Goal: Transaction & Acquisition: Purchase product/service

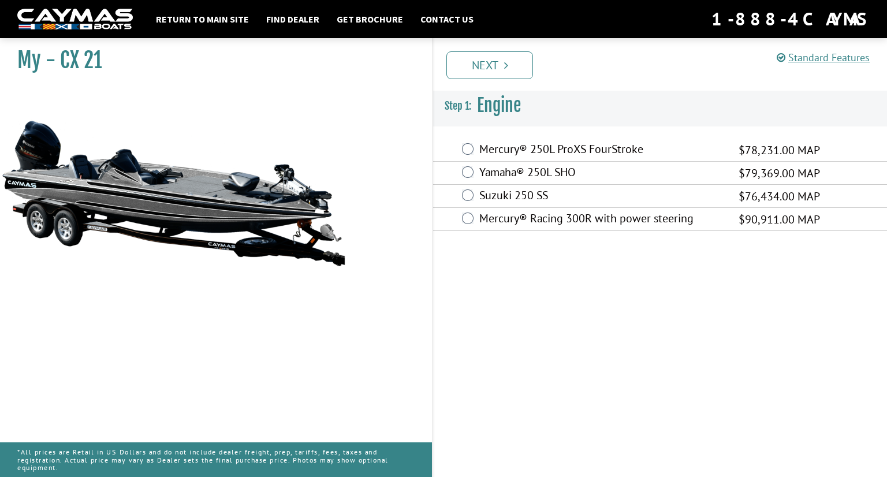
click at [528, 142] on label "Mercury® 250L ProXS FourStroke" at bounding box center [602, 150] width 245 height 17
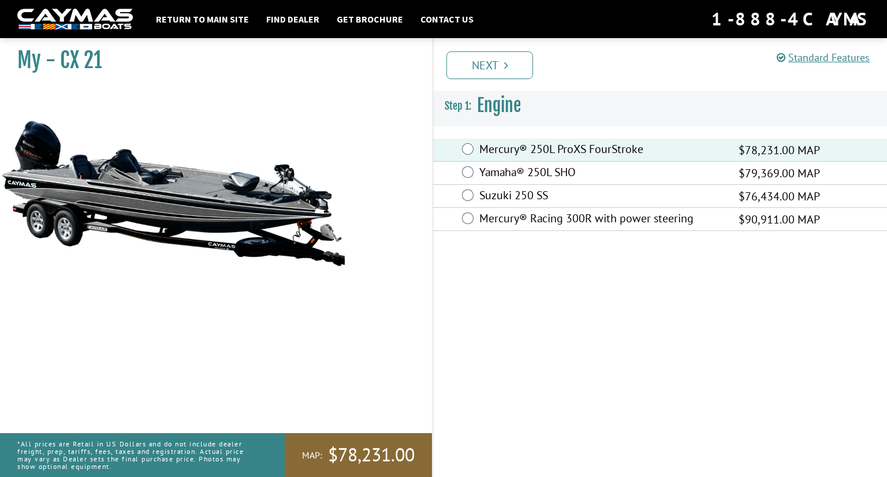
click at [517, 171] on label "Yamaha® 250L SHO" at bounding box center [602, 173] width 245 height 17
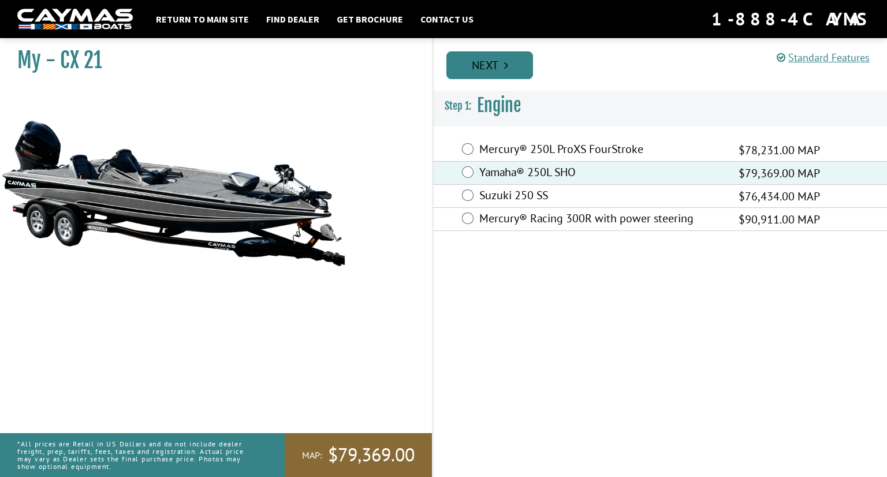
click at [467, 61] on link "Next" at bounding box center [490, 65] width 87 height 28
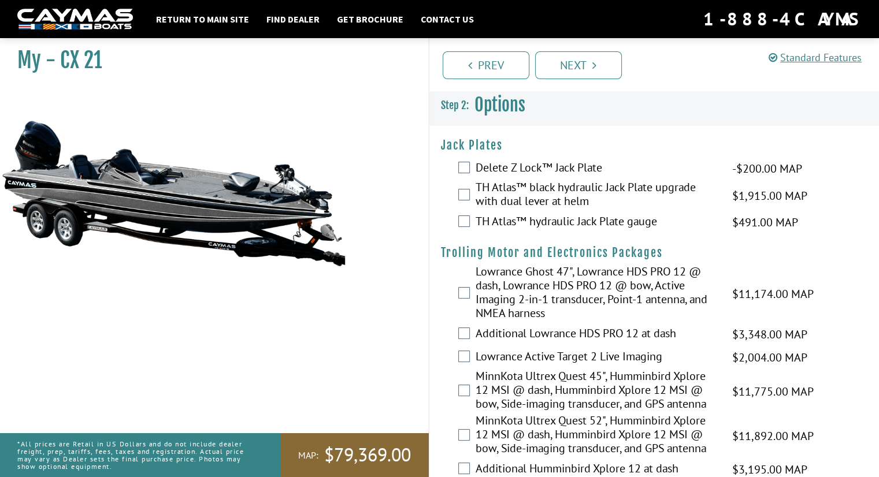
click at [503, 181] on label "TH Atlas™ black hydraulic Jack Plate upgrade with dual lever at helm" at bounding box center [597, 195] width 242 height 31
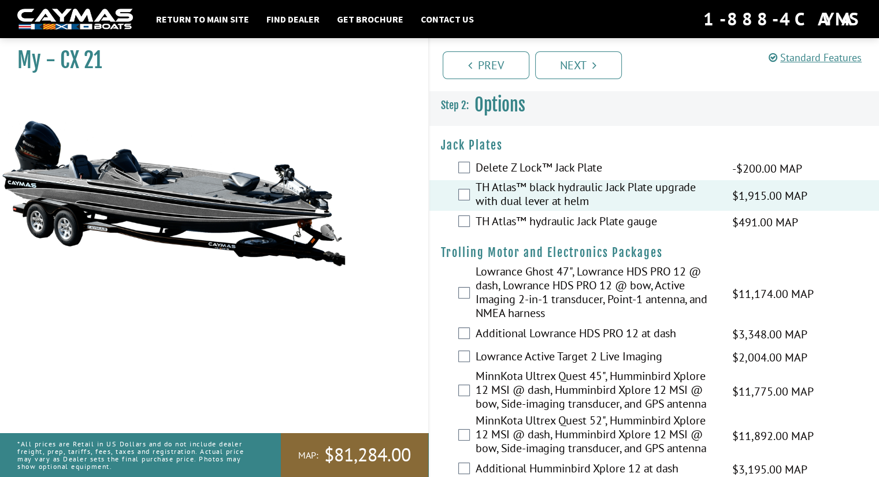
click at [558, 430] on label "MinnKota Ultrex Quest 52", Humminbird Xplore 12 MSI @ dash, Humminbird Xplore 1…" at bounding box center [597, 436] width 242 height 44
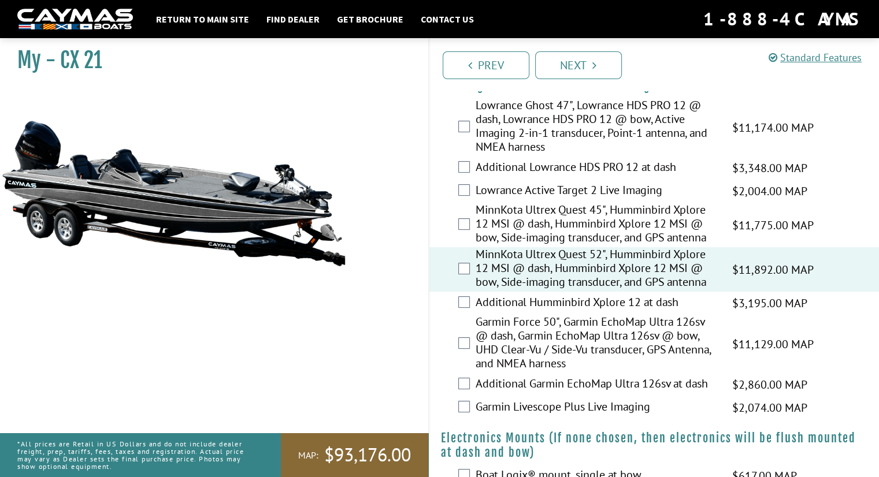
scroll to position [170, 0]
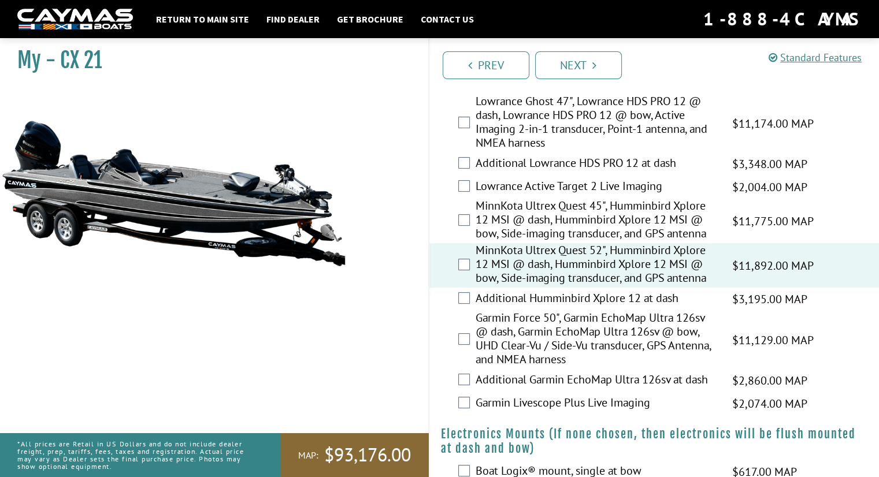
click at [671, 294] on label "Additional Humminbird Xplore 12 at dash" at bounding box center [597, 299] width 242 height 17
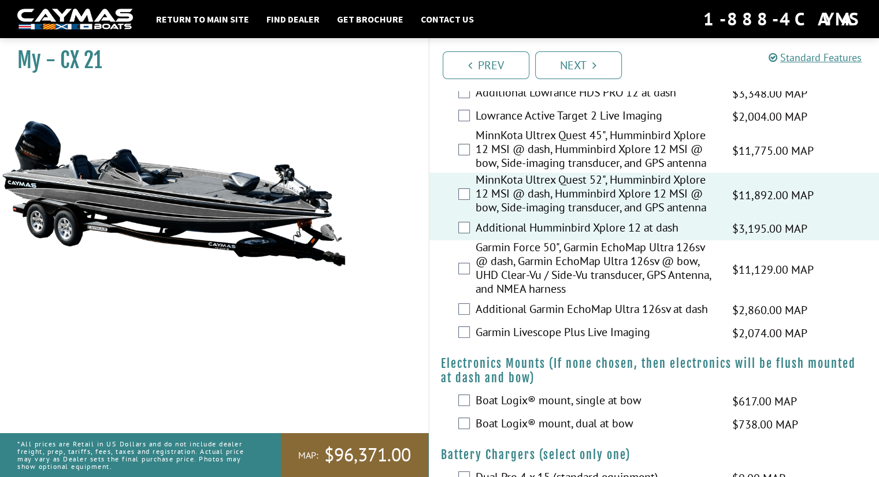
scroll to position [257, 0]
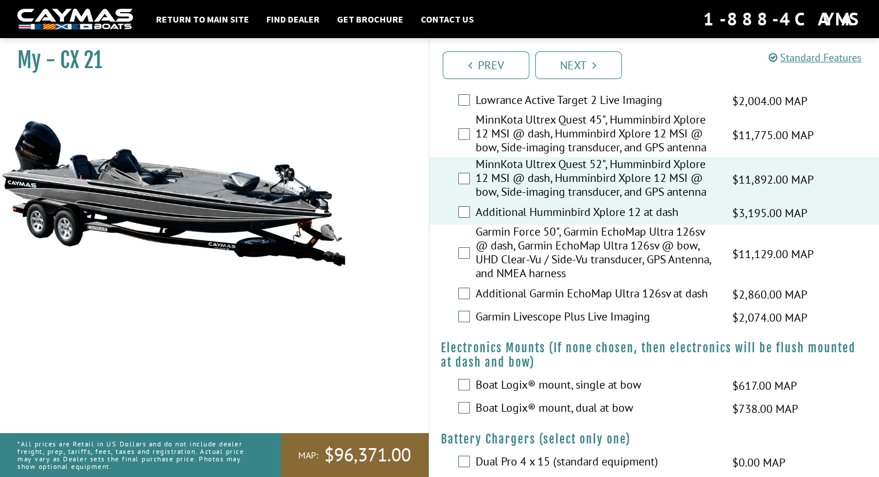
click at [626, 407] on label "Boat Logix® mount, dual at bow" at bounding box center [597, 409] width 242 height 17
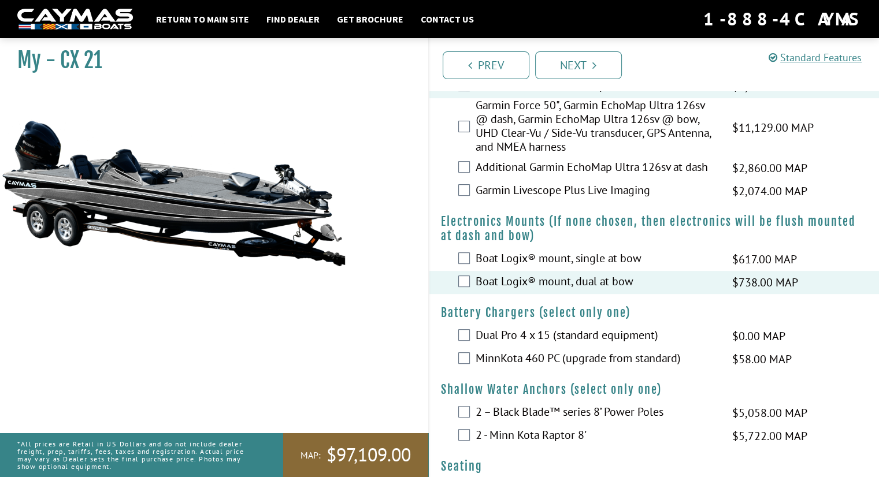
scroll to position [387, 0]
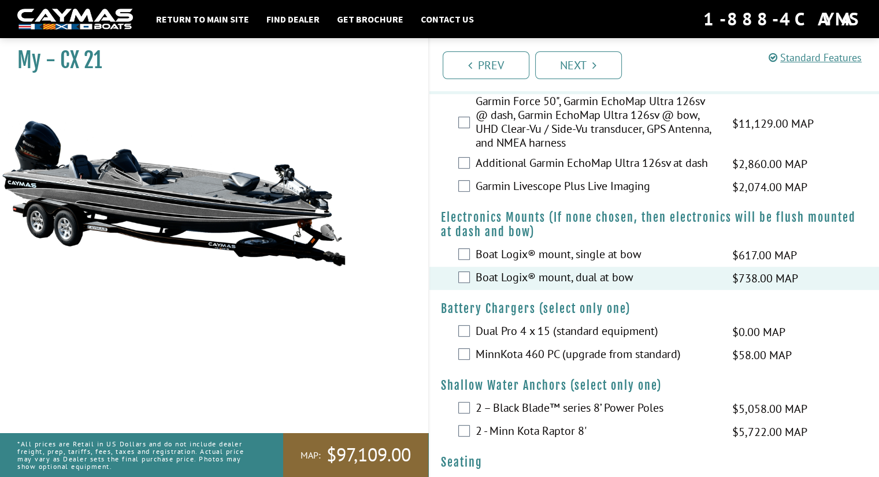
click at [648, 356] on label "MinnKota 460 PC (upgrade from standard)" at bounding box center [597, 355] width 242 height 17
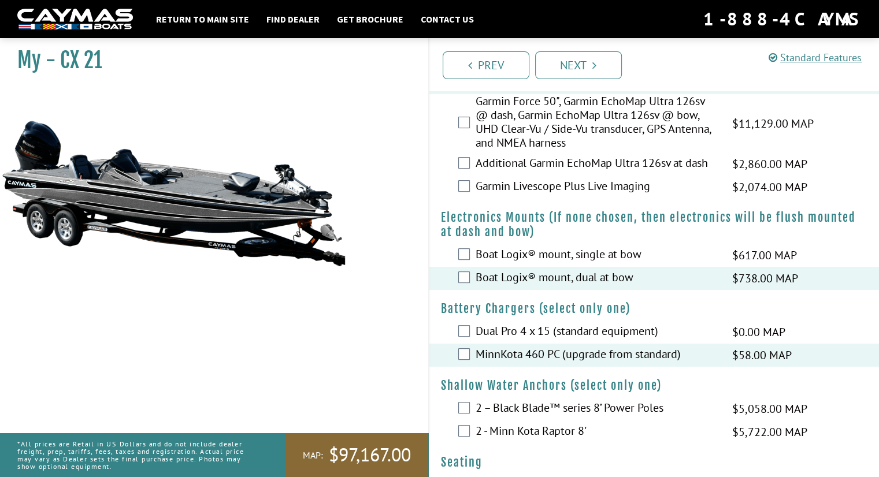
click at [559, 428] on label "2 - Minn Kota Raptor 8'" at bounding box center [597, 432] width 242 height 17
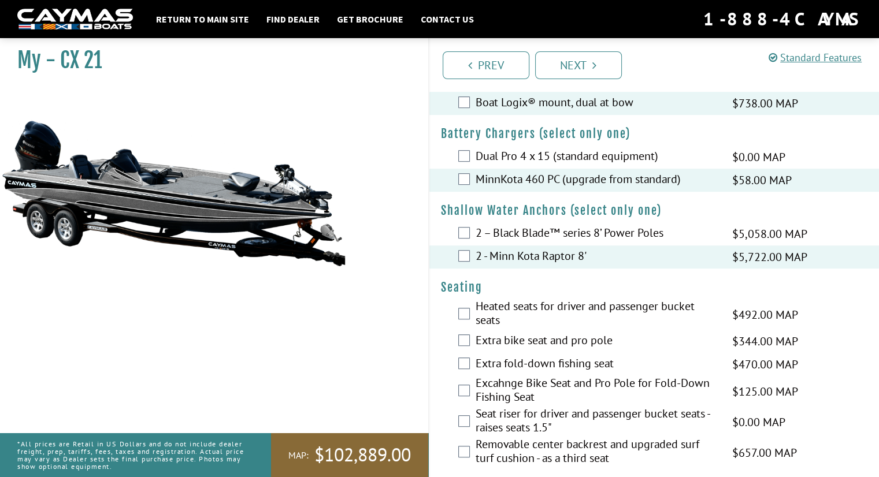
scroll to position [569, 0]
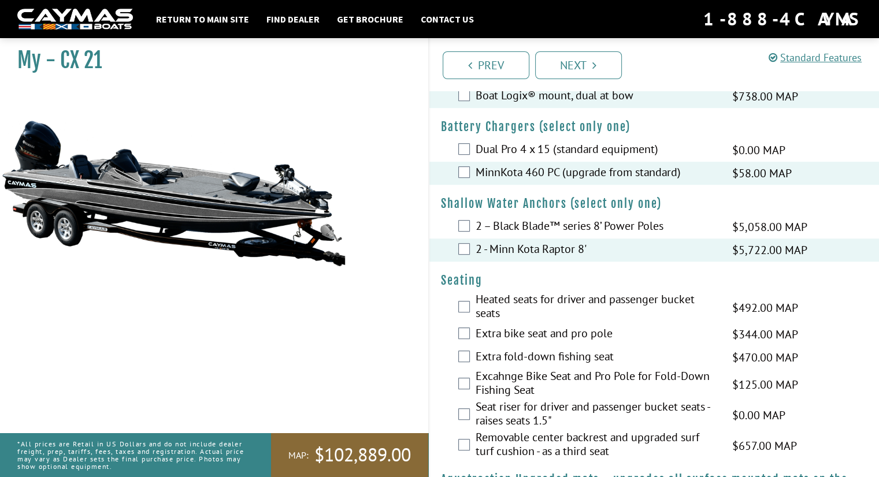
click at [612, 303] on label "Heated seats for driver and passenger bucket seats" at bounding box center [597, 307] width 242 height 31
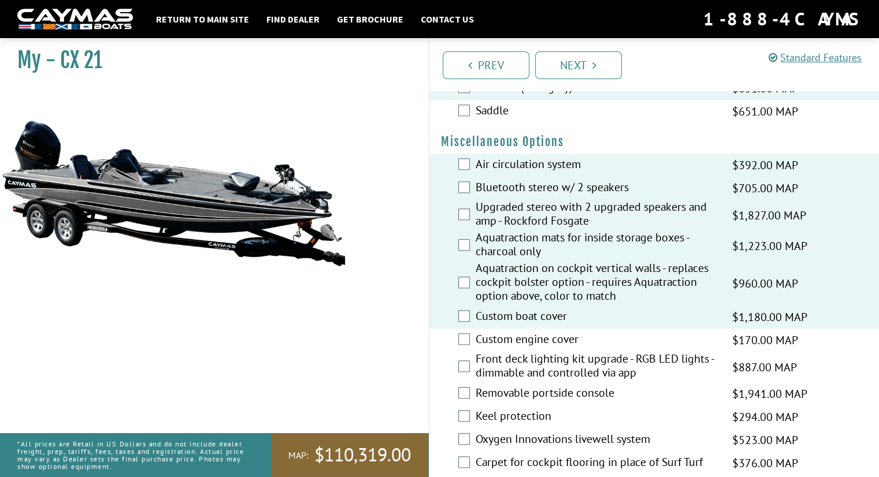
scroll to position [1038, 0]
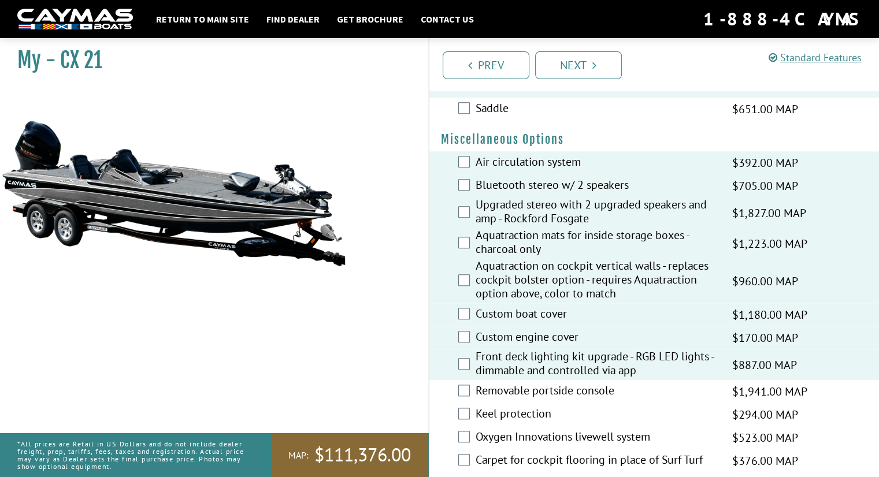
click at [459, 395] on div "Removable portside console $1,941.00 MAP $2,291.00 MSRP" at bounding box center [654, 391] width 450 height 23
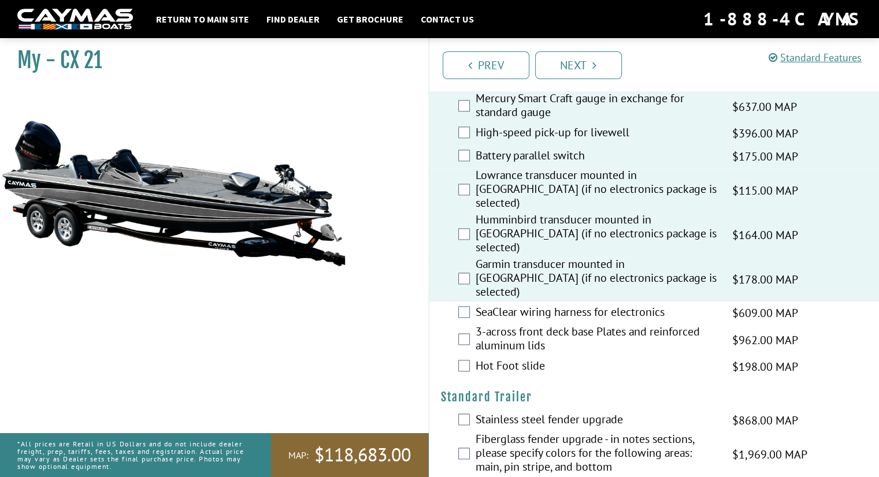
scroll to position [1520, 0]
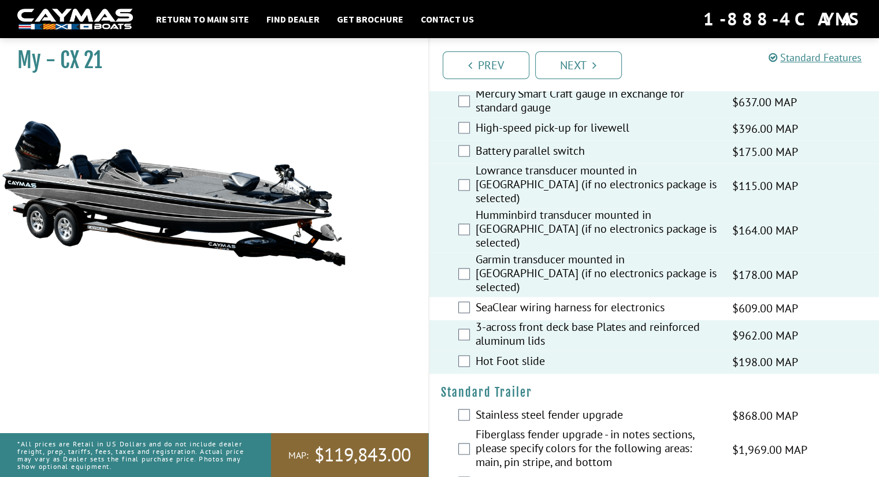
click at [455, 428] on div "Fiberglass fender upgrade - in notes sections, please specify colors for the fo…" at bounding box center [654, 450] width 450 height 44
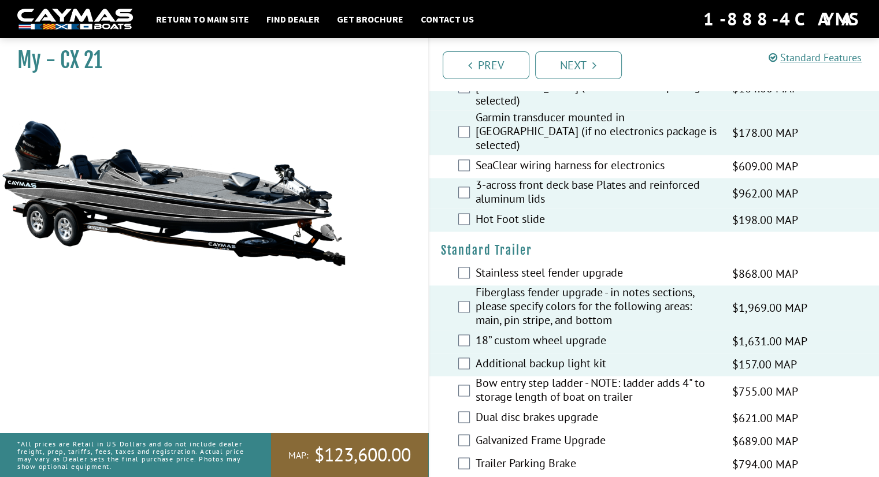
scroll to position [1663, 0]
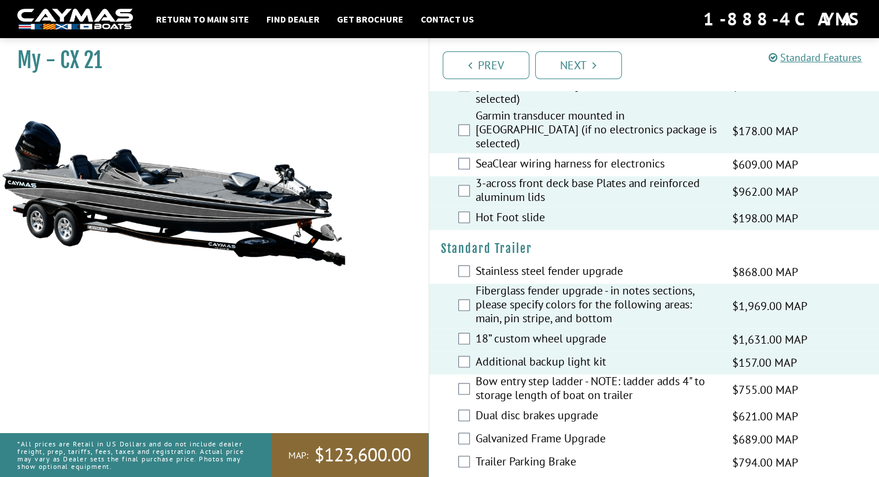
click at [471, 374] on div "Bow entry step ladder - NOTE: ladder adds 4" to storage length of boat on trail…" at bounding box center [654, 389] width 450 height 31
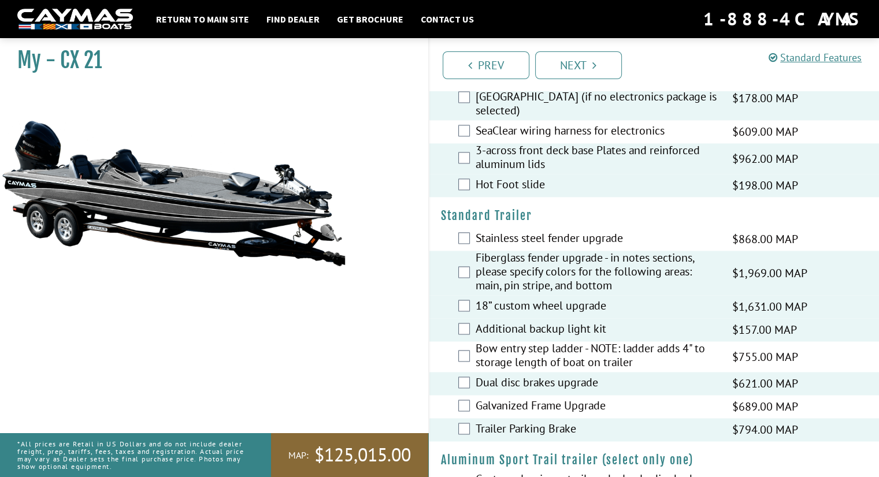
scroll to position [1715, 0]
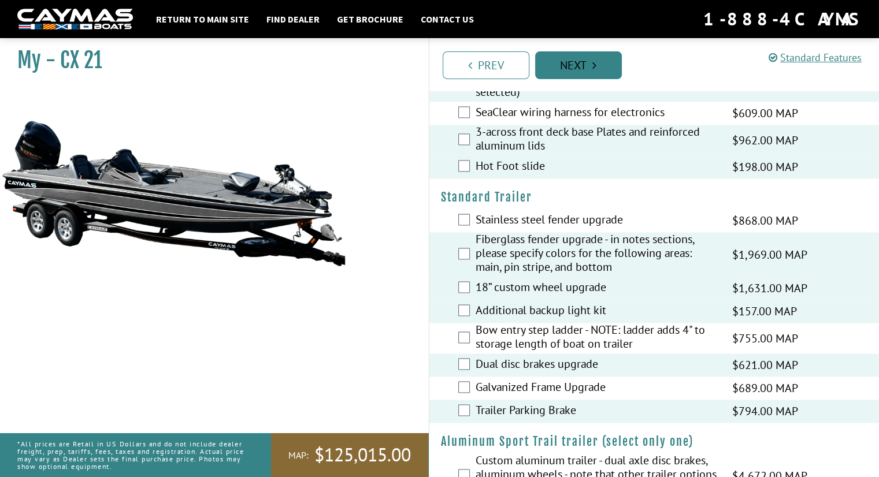
click at [566, 62] on link "Next" at bounding box center [578, 65] width 87 height 28
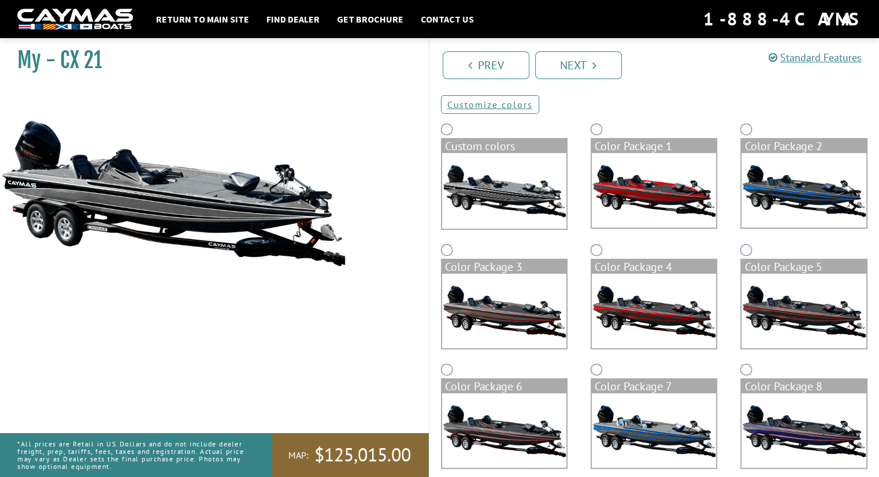
scroll to position [55, 0]
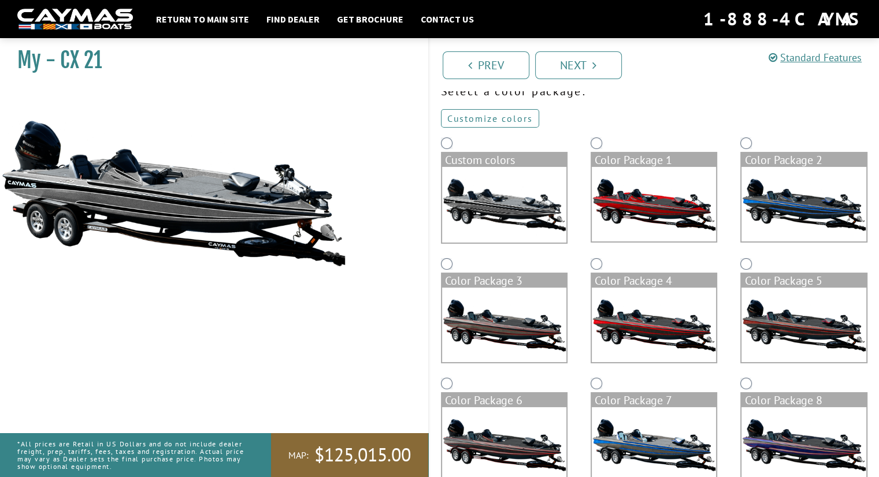
click at [467, 117] on link "Customize colors" at bounding box center [490, 118] width 98 height 18
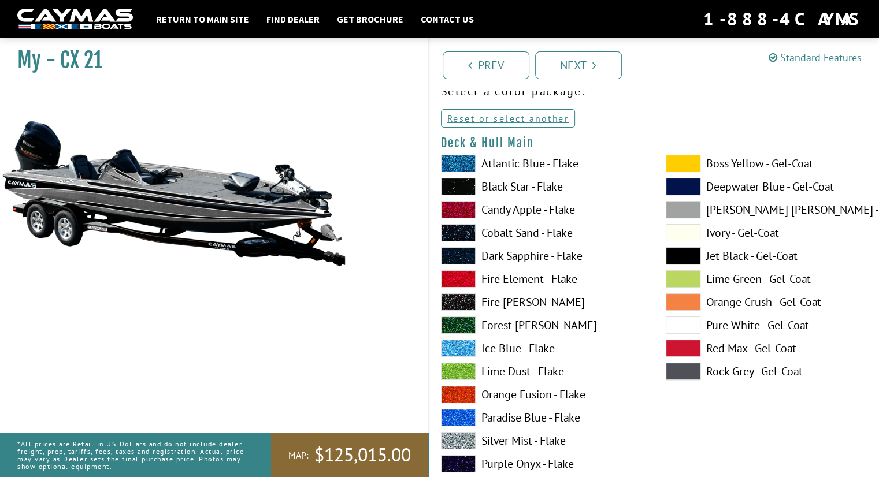
click at [611, 229] on label "Cobalt Sand - Flake" at bounding box center [542, 232] width 202 height 17
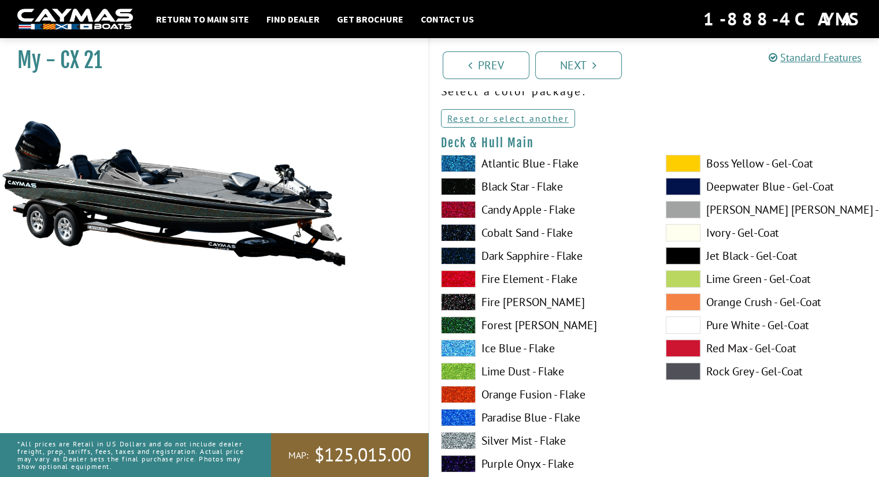
click at [458, 467] on span at bounding box center [458, 463] width 35 height 17
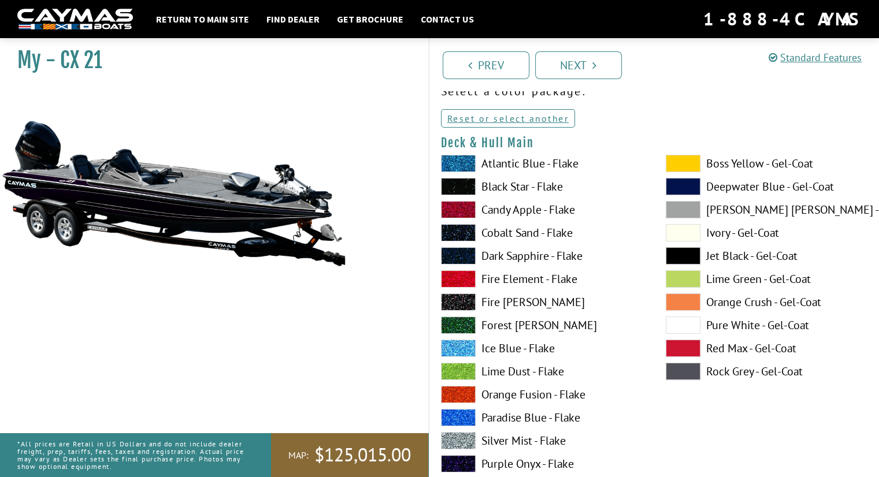
click at [682, 257] on span at bounding box center [683, 255] width 35 height 17
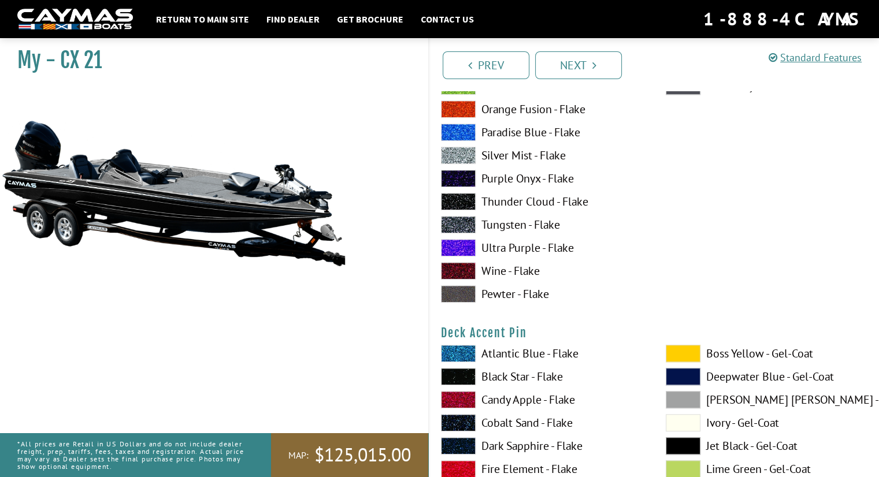
scroll to position [853, 0]
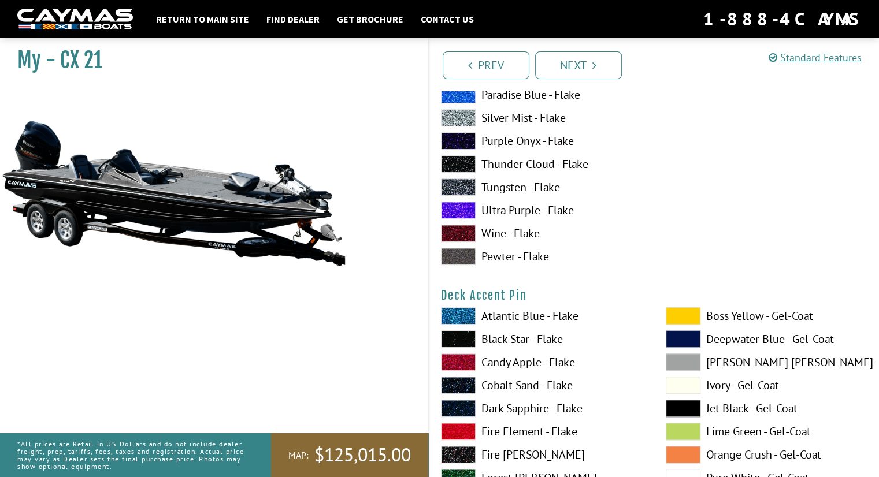
click at [460, 214] on span at bounding box center [458, 210] width 35 height 17
click at [452, 257] on span at bounding box center [458, 256] width 35 height 17
click at [471, 318] on span at bounding box center [458, 315] width 35 height 17
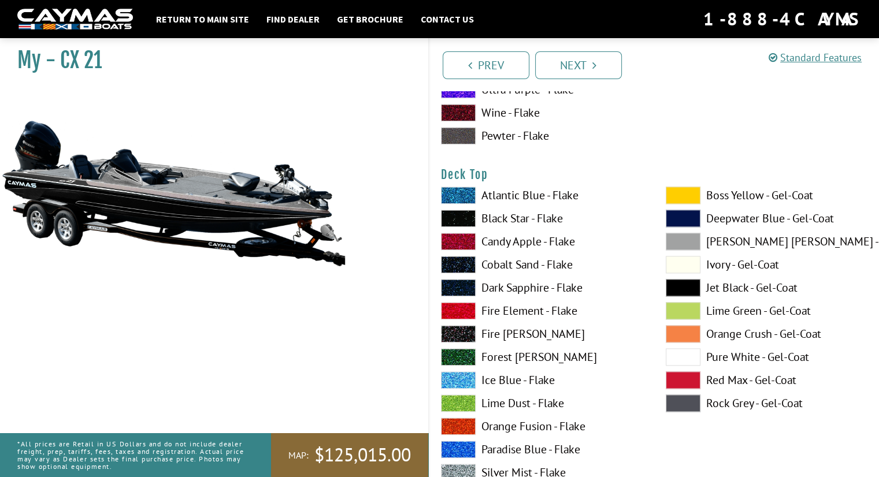
scroll to position [1465, 0]
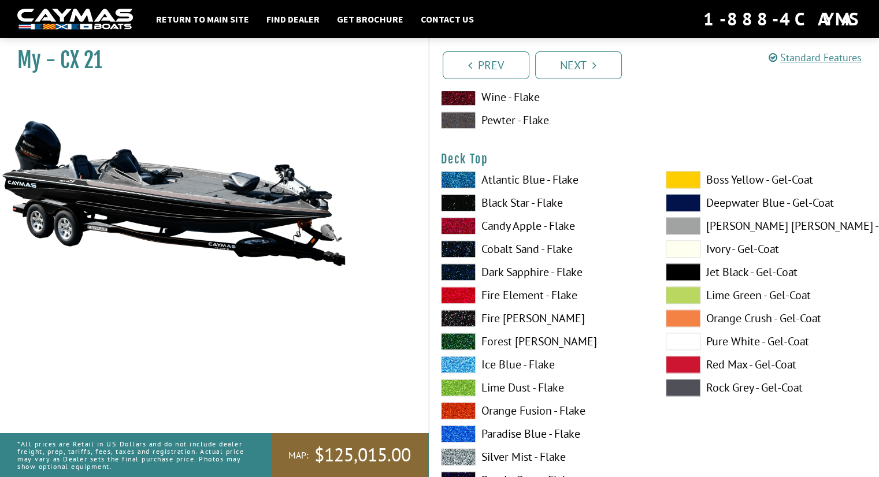
click at [466, 392] on span at bounding box center [458, 387] width 35 height 17
click at [461, 454] on span at bounding box center [458, 456] width 35 height 17
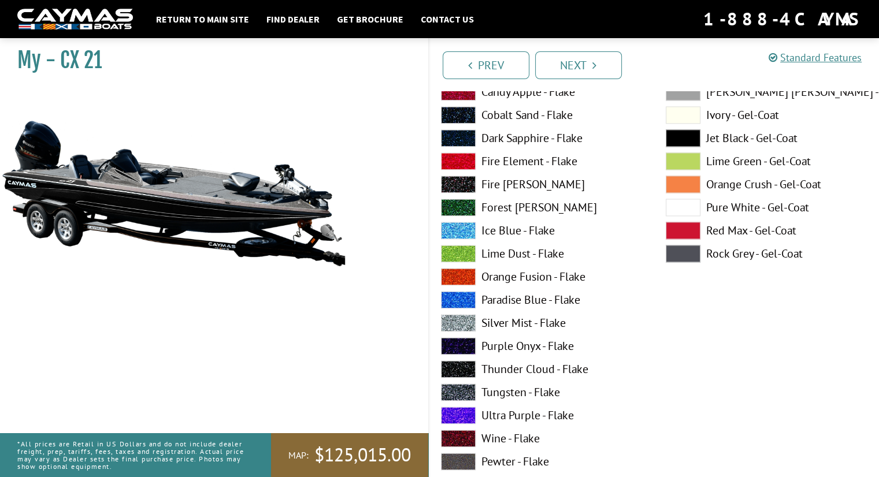
scroll to position [1607, 0]
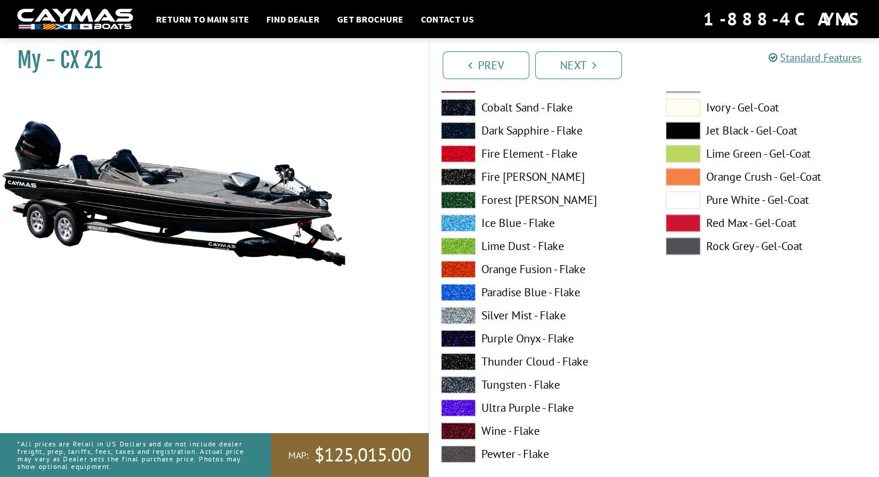
click at [464, 407] on span at bounding box center [458, 407] width 35 height 17
click at [465, 338] on span at bounding box center [458, 338] width 35 height 17
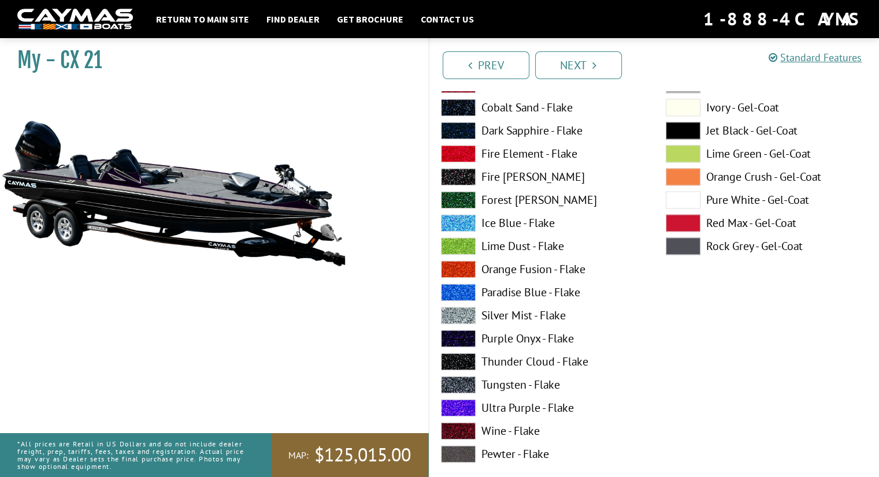
click at [462, 367] on span at bounding box center [458, 361] width 35 height 17
click at [458, 226] on span at bounding box center [458, 222] width 35 height 17
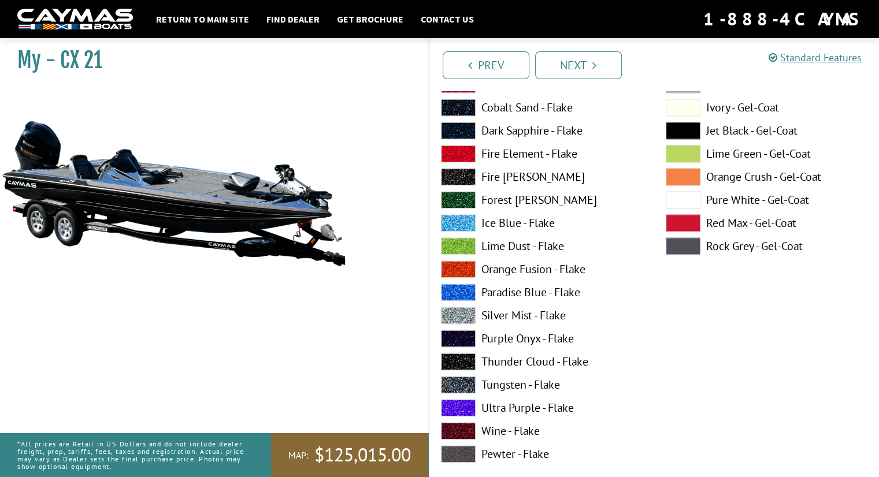
click at [459, 288] on span at bounding box center [458, 292] width 35 height 17
click at [465, 382] on span at bounding box center [458, 384] width 35 height 17
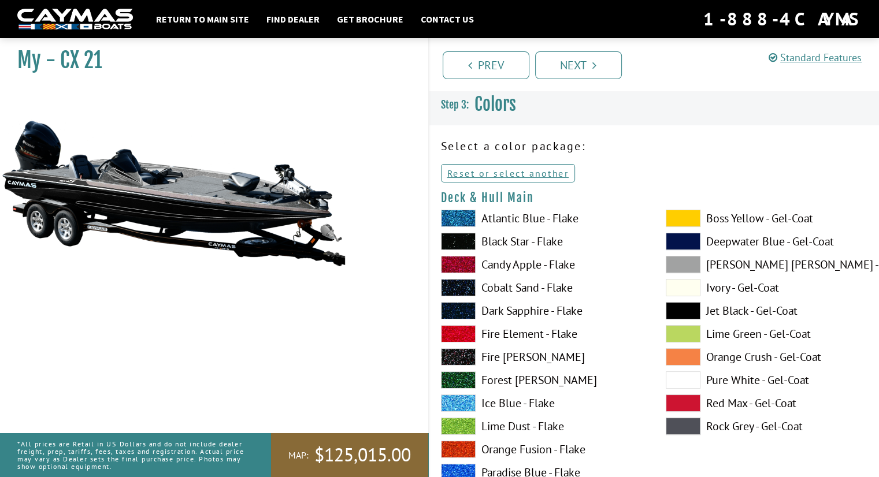
scroll to position [23, 0]
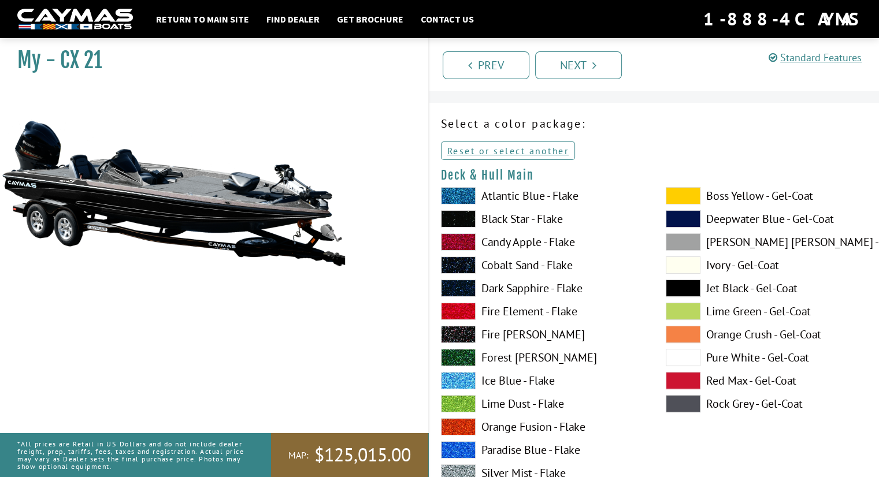
drag, startPoint x: 883, startPoint y: 121, endPoint x: 865, endPoint y: 24, distance: 98.7
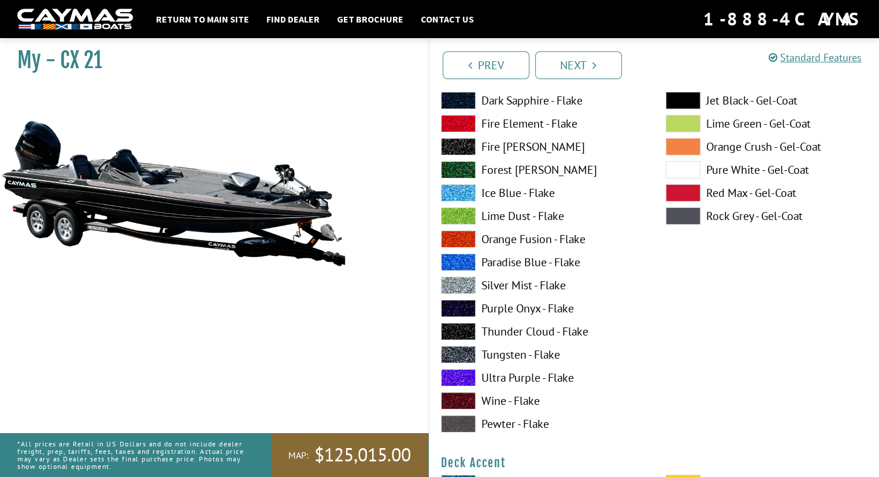
scroll to position [217, 0]
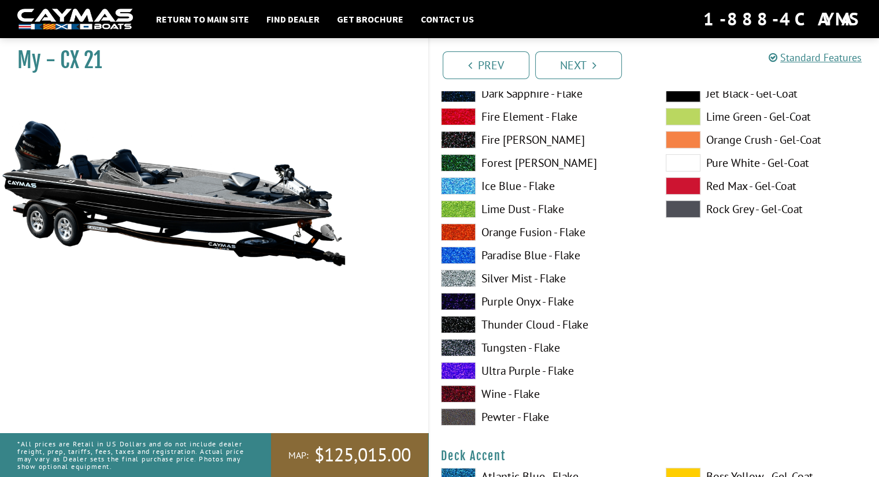
click at [455, 368] on span at bounding box center [458, 370] width 35 height 17
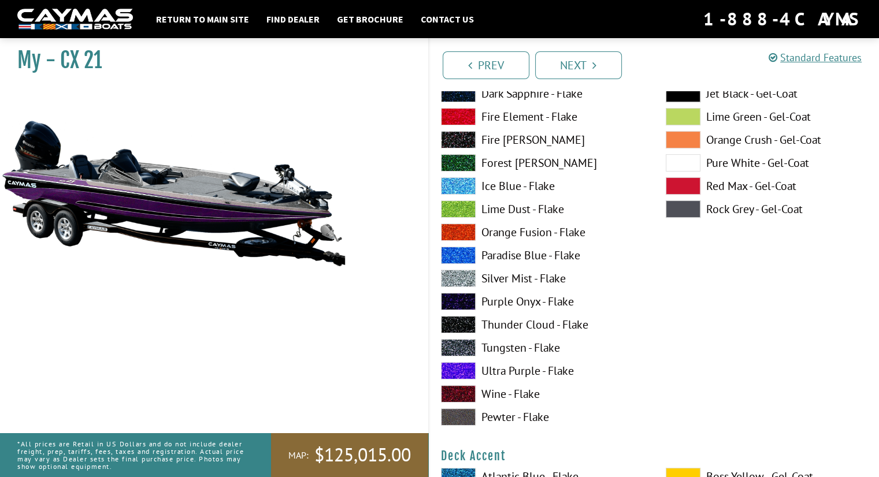
click at [455, 368] on span at bounding box center [458, 370] width 35 height 17
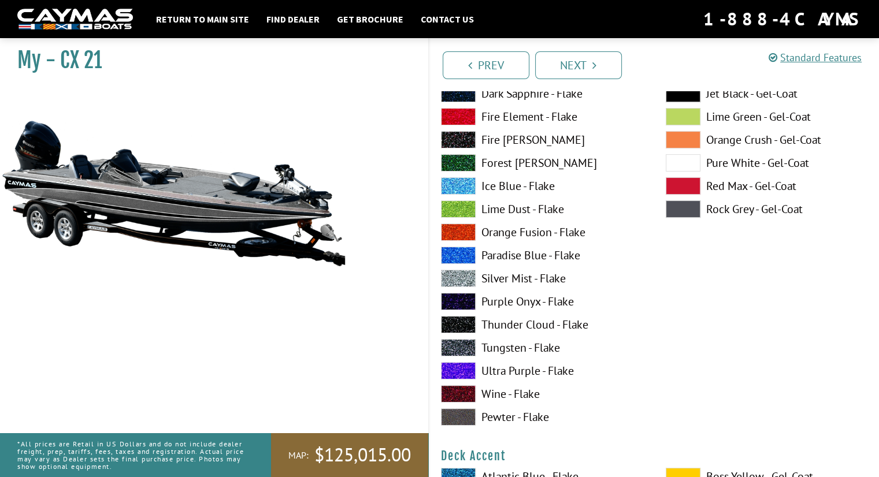
click at [455, 368] on span at bounding box center [458, 370] width 35 height 17
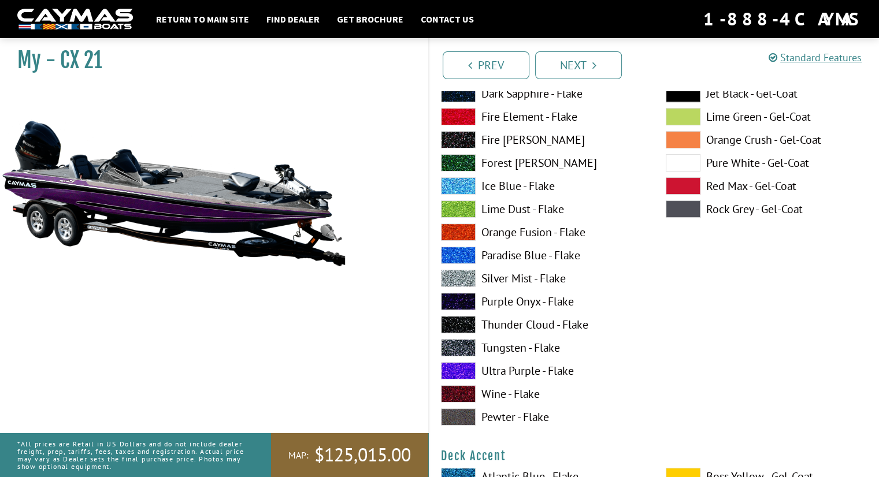
click at [459, 254] on span at bounding box center [458, 255] width 35 height 17
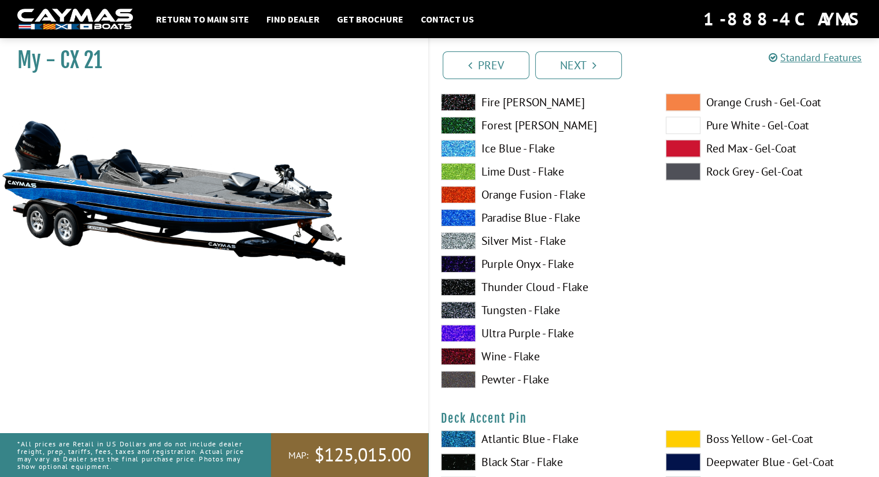
scroll to position [746, 0]
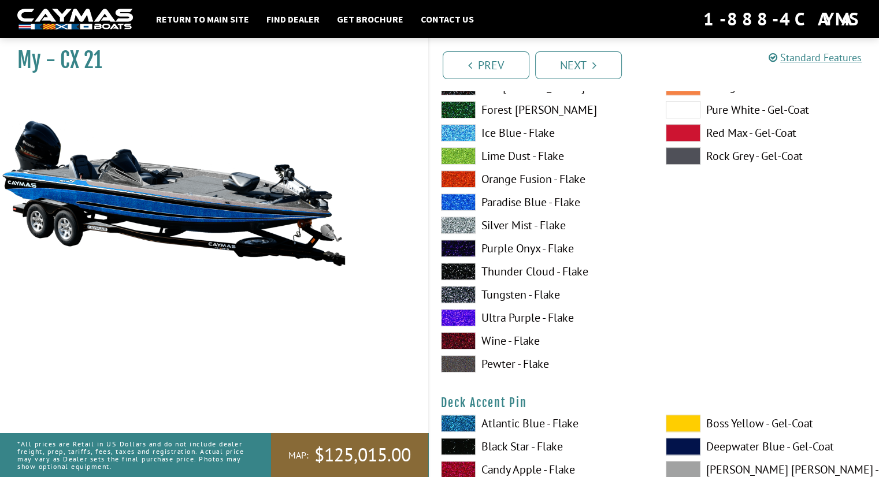
click at [461, 130] on span at bounding box center [458, 132] width 35 height 17
click at [458, 314] on span at bounding box center [458, 317] width 35 height 17
click at [459, 292] on span at bounding box center [458, 294] width 35 height 17
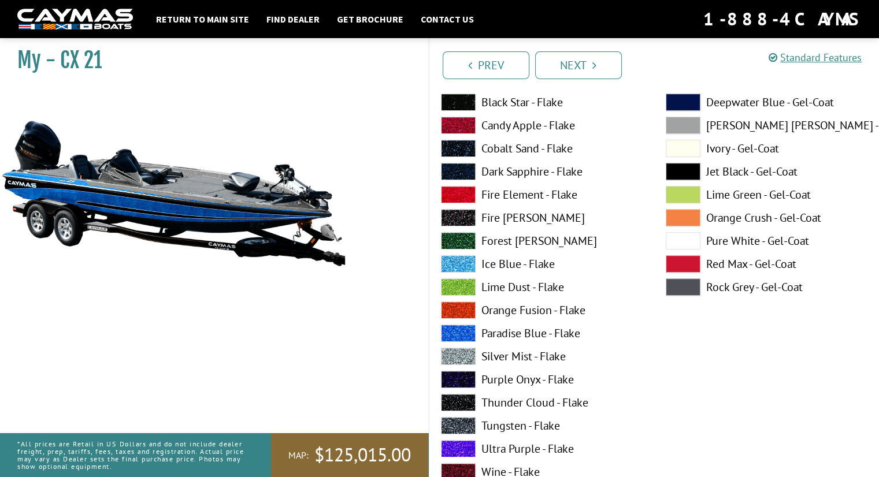
scroll to position [592, 0]
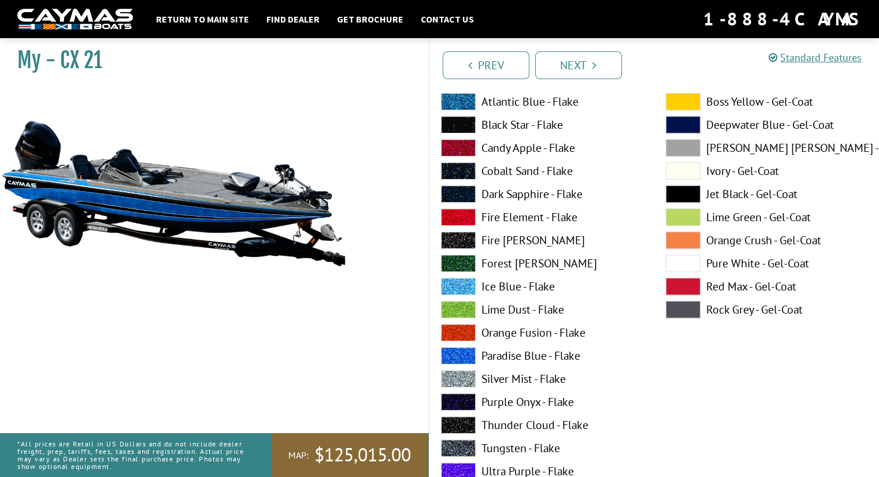
click at [442, 101] on span at bounding box center [458, 101] width 35 height 17
click at [465, 352] on span at bounding box center [458, 355] width 35 height 17
click at [452, 466] on span at bounding box center [458, 471] width 35 height 17
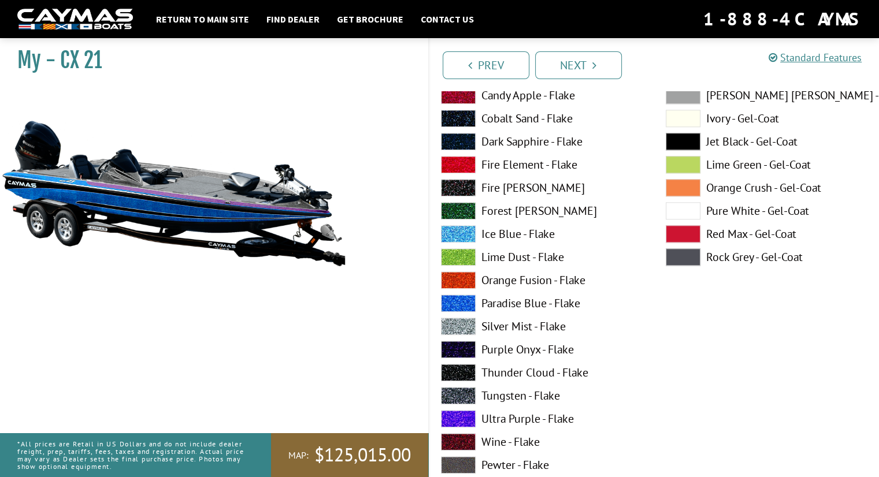
scroll to position [1128, 0]
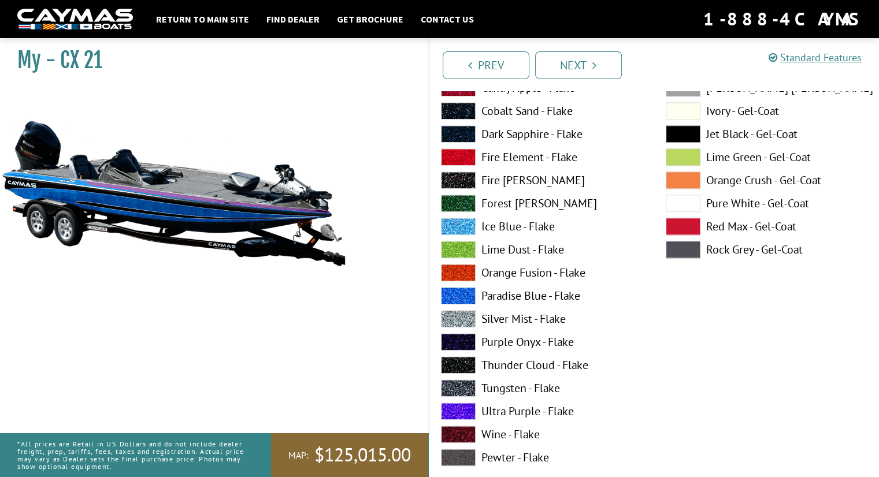
click at [447, 406] on span at bounding box center [458, 411] width 35 height 17
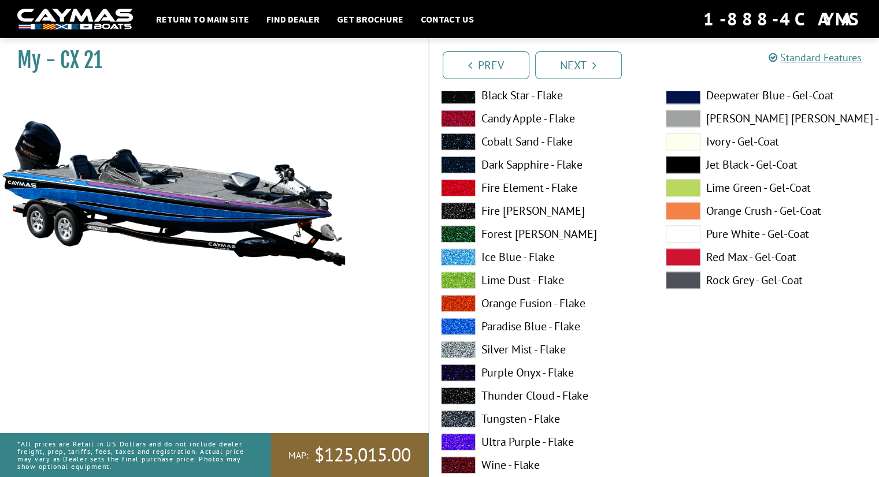
scroll to position [1588, 0]
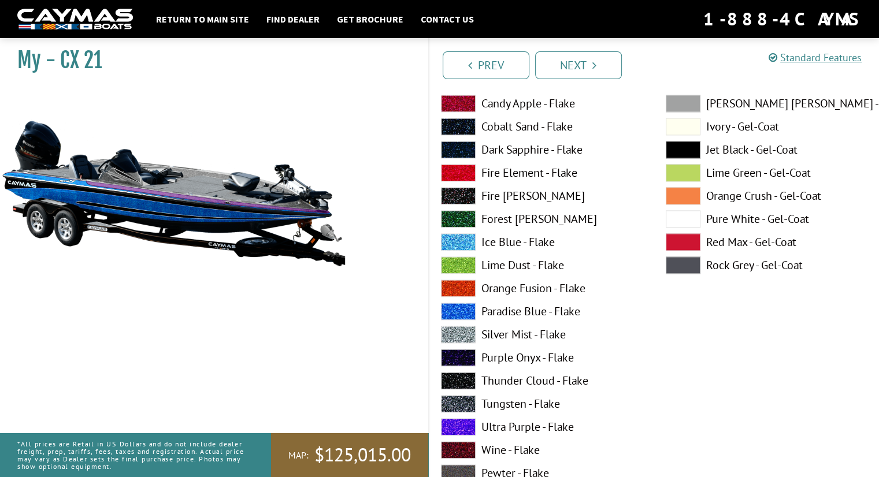
click at [456, 427] on span at bounding box center [458, 426] width 35 height 17
click at [454, 310] on span at bounding box center [458, 311] width 35 height 17
click at [462, 102] on span at bounding box center [458, 103] width 35 height 17
click at [693, 107] on span at bounding box center [683, 103] width 35 height 17
click at [485, 61] on link "Prev" at bounding box center [486, 65] width 87 height 28
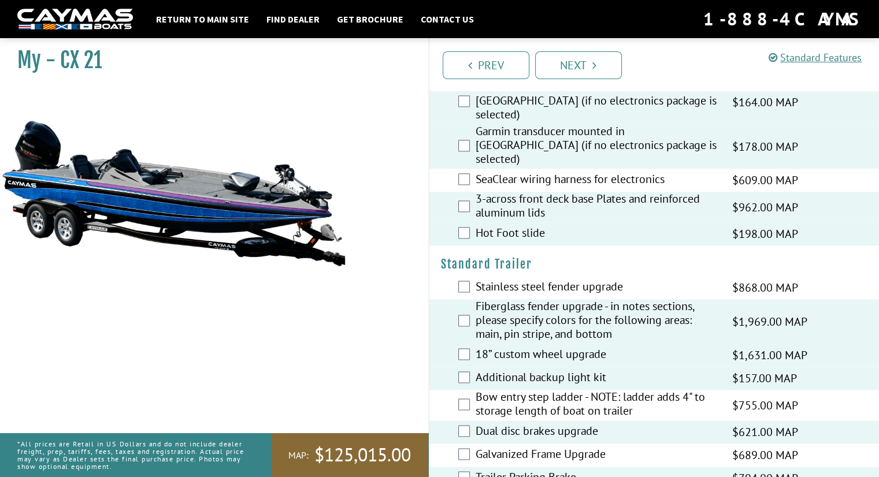
scroll to position [1715, 0]
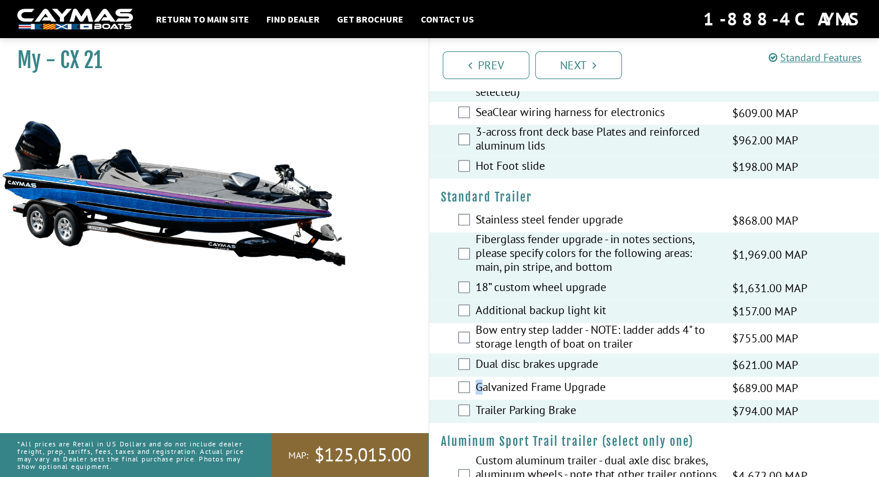
drag, startPoint x: 563, startPoint y: 352, endPoint x: 478, endPoint y: 350, distance: 84.4
click at [478, 380] on label "Galvanized Frame Upgrade" at bounding box center [597, 388] width 242 height 17
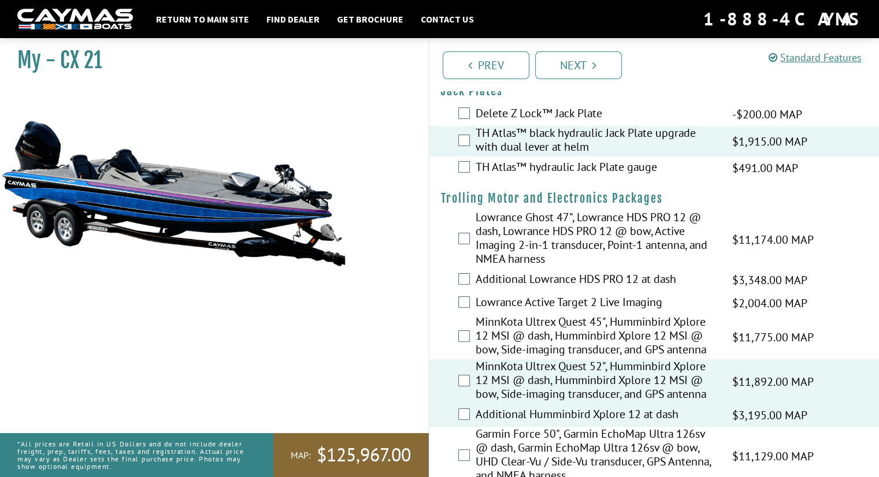
scroll to position [0, 0]
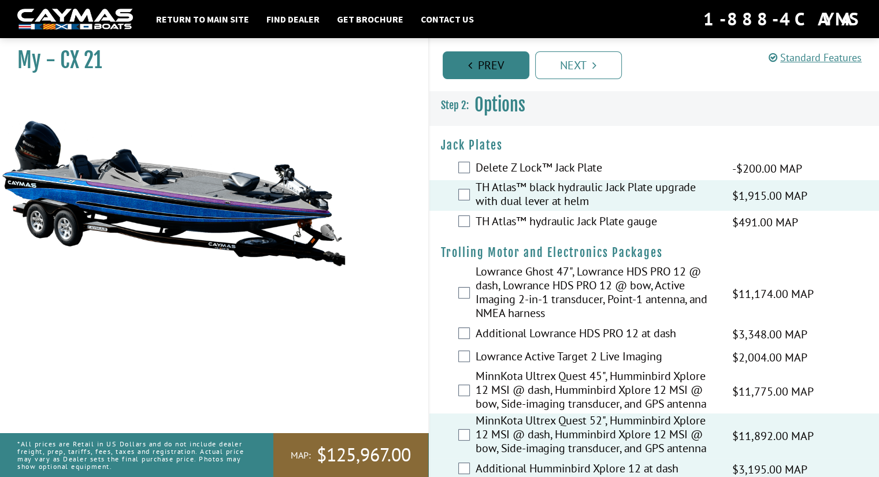
click at [493, 70] on link "Prev" at bounding box center [486, 65] width 87 height 28
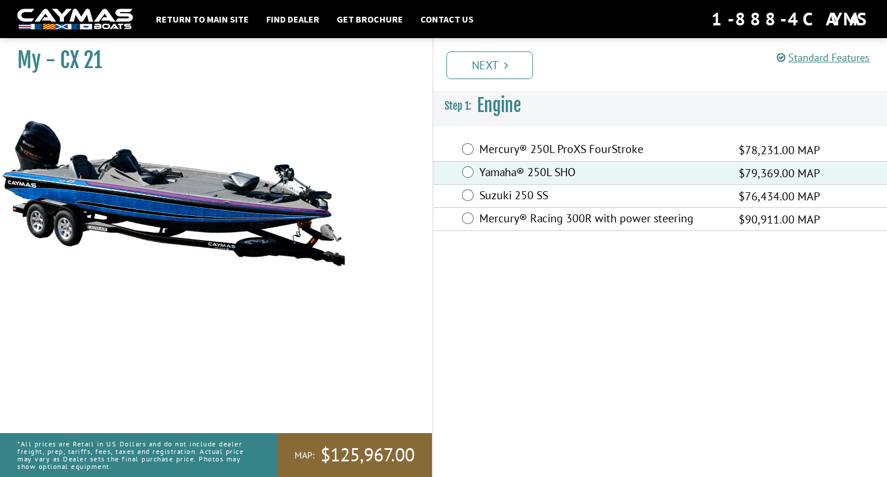
click at [584, 220] on label "Mercury® Racing 300R with power steering" at bounding box center [602, 219] width 245 height 17
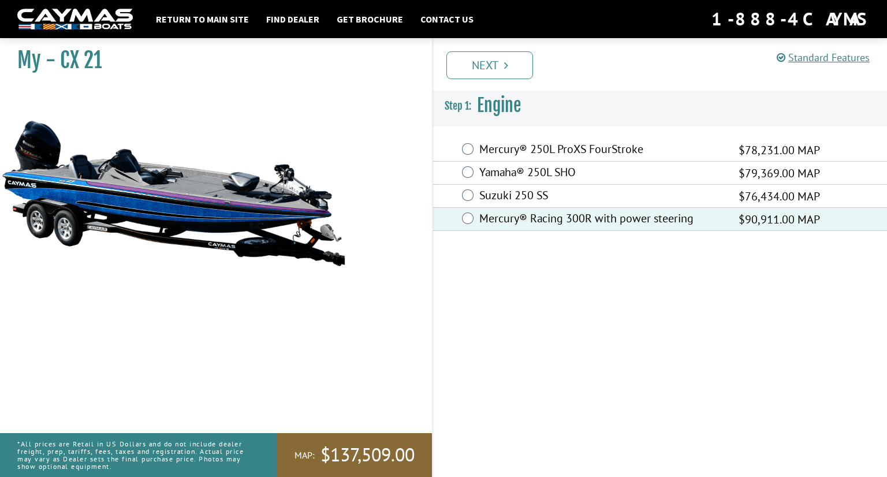
click at [566, 142] on label "Mercury® 250L ProXS FourStroke" at bounding box center [602, 150] width 245 height 17
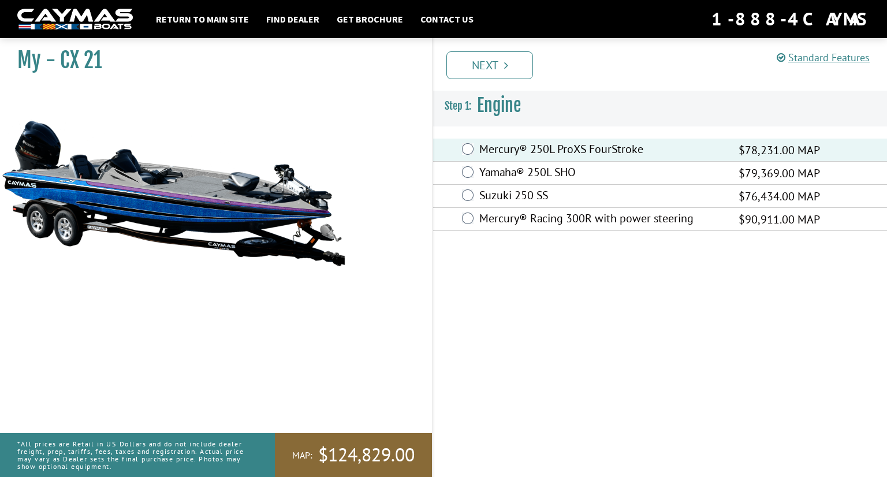
click at [594, 201] on label "Suzuki 250 SS" at bounding box center [602, 196] width 245 height 17
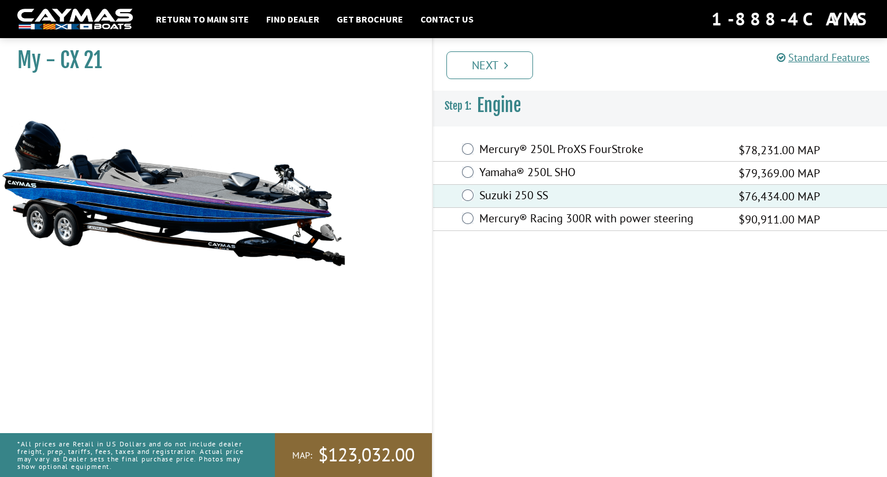
click at [552, 199] on label "Suzuki 250 SS" at bounding box center [602, 196] width 245 height 17
click at [551, 217] on label "Mercury® Racing 300R with power steering" at bounding box center [602, 219] width 245 height 17
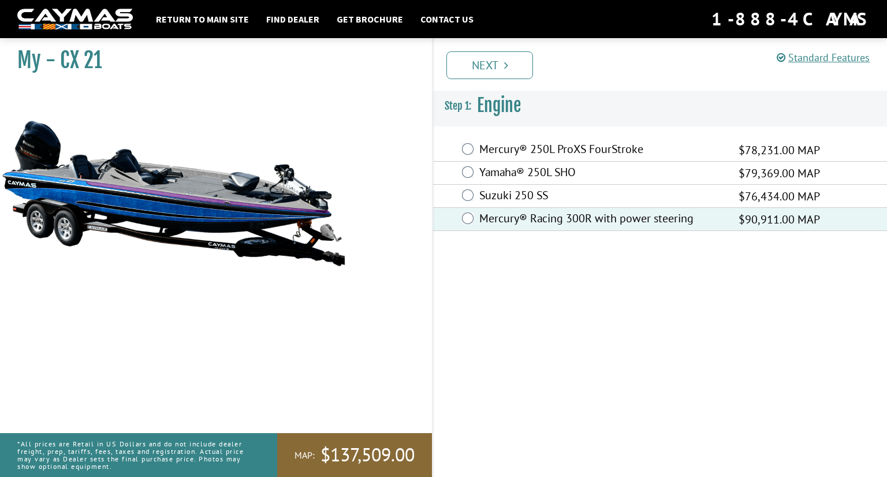
click at [525, 147] on label "Mercury® 250L ProXS FourStroke" at bounding box center [602, 150] width 245 height 17
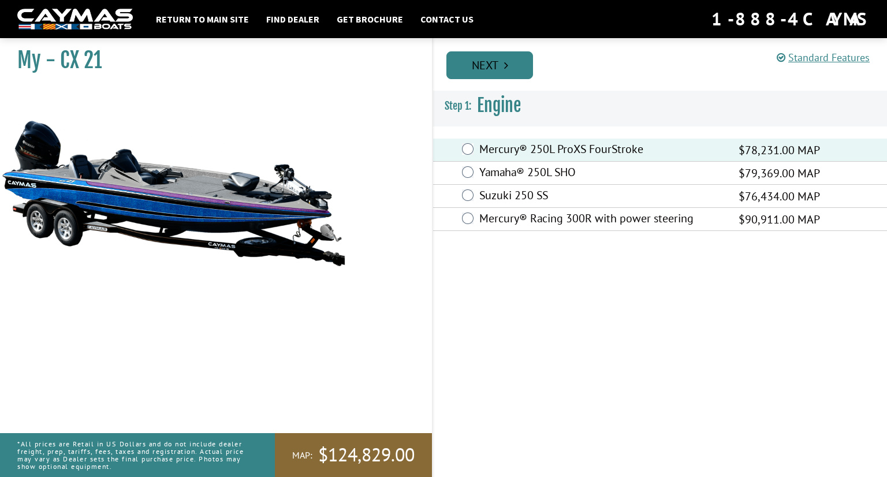
click at [491, 70] on link "Next" at bounding box center [490, 65] width 87 height 28
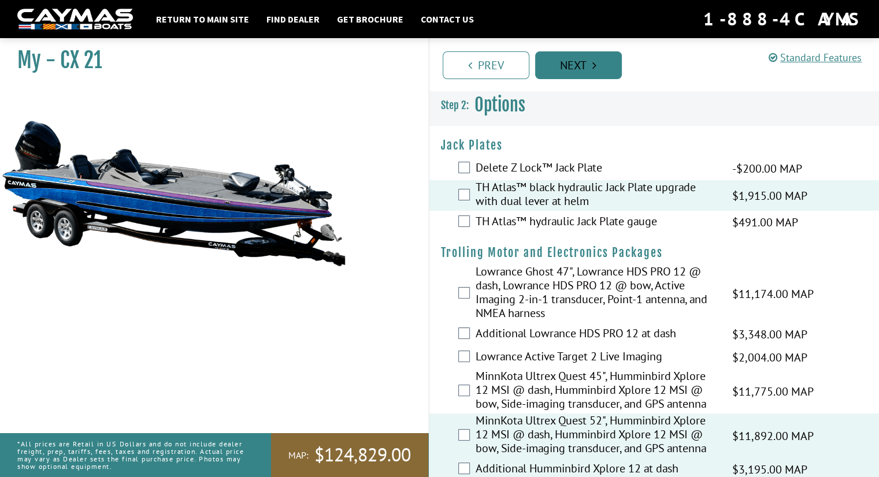
click at [548, 72] on link "Next" at bounding box center [578, 65] width 87 height 28
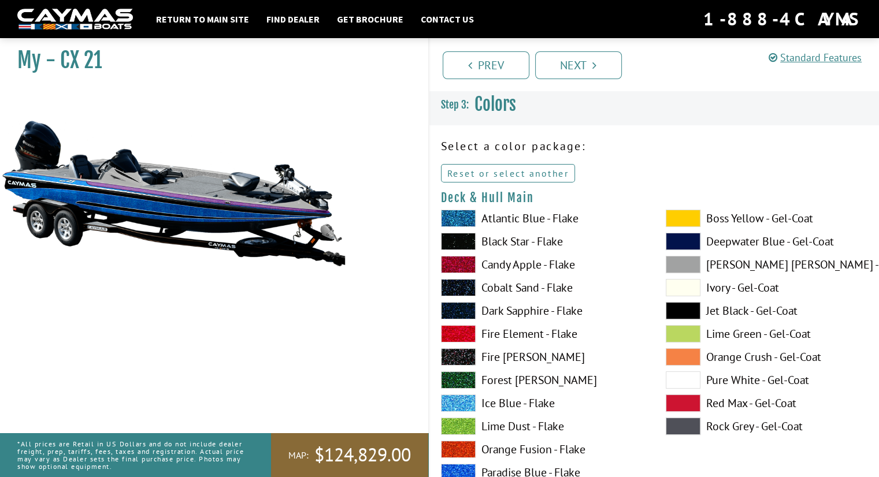
click at [508, 170] on link "Reset or select another" at bounding box center [508, 173] width 135 height 18
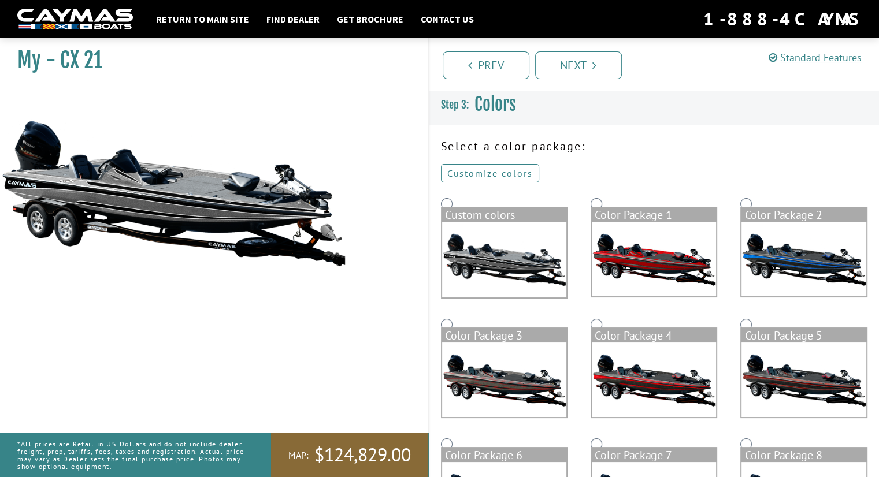
click at [508, 170] on link "Customize colors" at bounding box center [490, 173] width 98 height 18
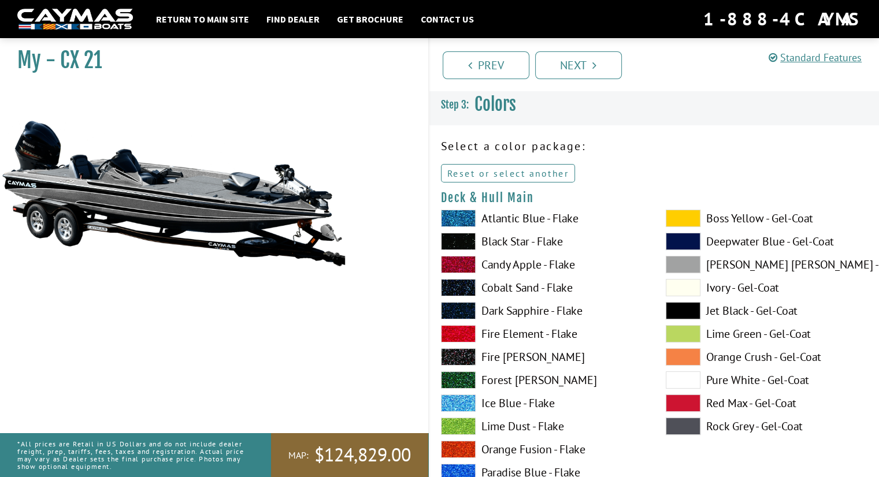
click at [508, 170] on link "Reset or select another" at bounding box center [508, 173] width 135 height 18
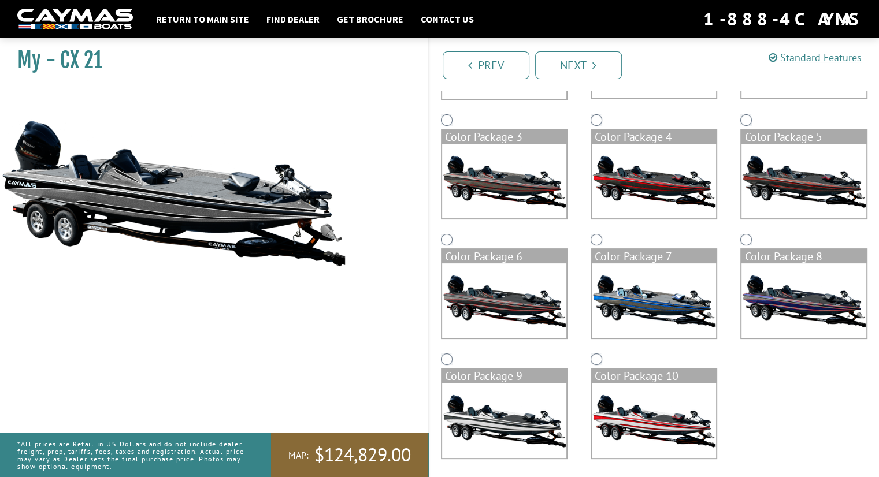
scroll to position [203, 0]
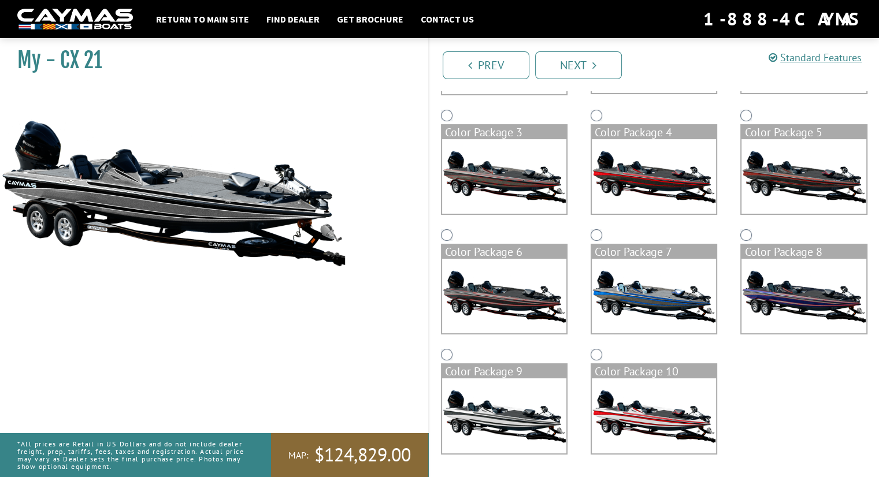
click at [820, 259] on img at bounding box center [803, 296] width 124 height 75
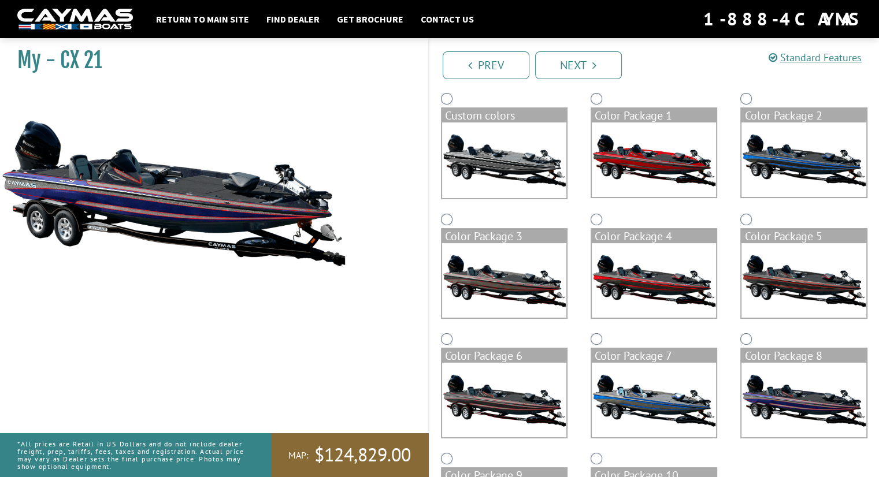
scroll to position [0, 0]
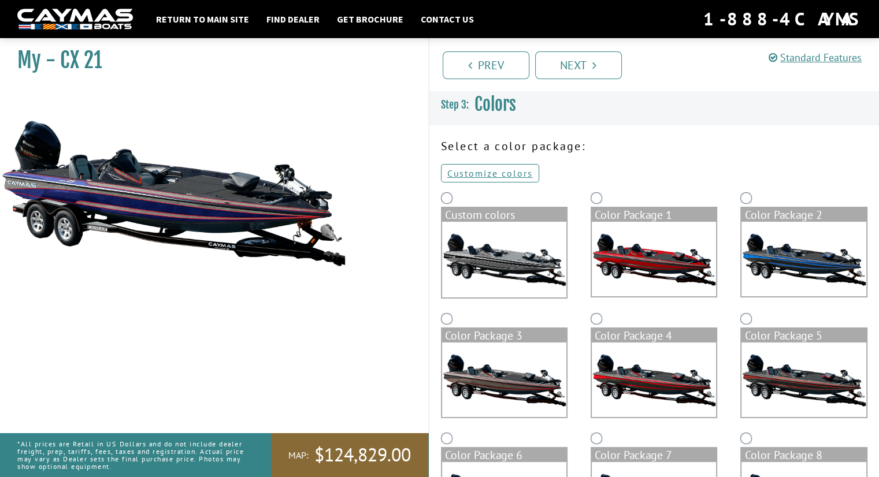
click at [528, 269] on img at bounding box center [504, 260] width 124 height 76
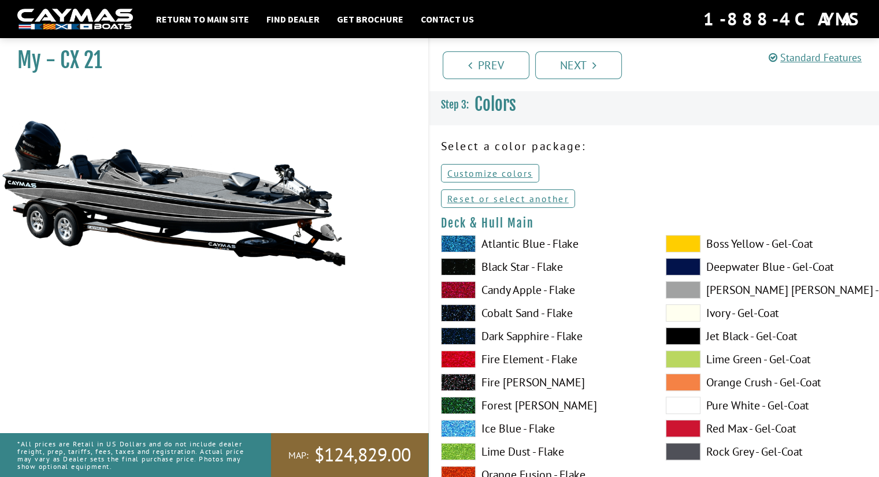
click at [461, 248] on span at bounding box center [458, 243] width 35 height 17
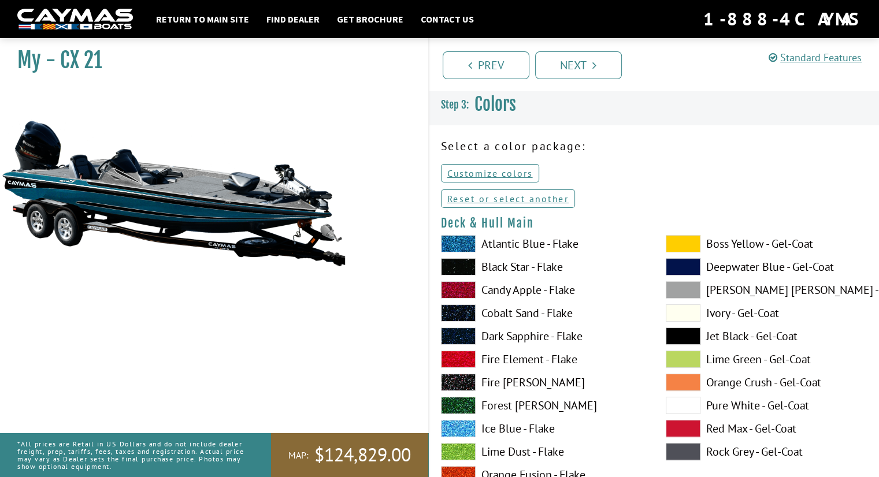
click at [461, 248] on span at bounding box center [458, 243] width 35 height 17
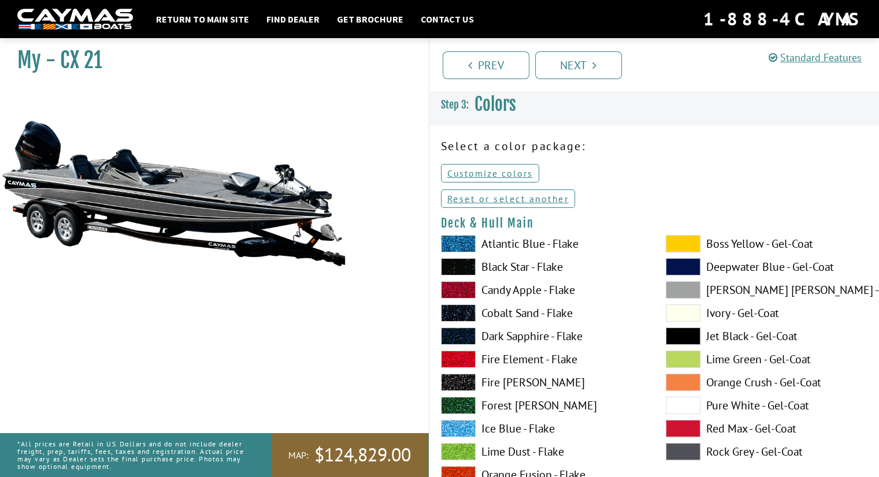
click at [461, 248] on span at bounding box center [458, 243] width 35 height 17
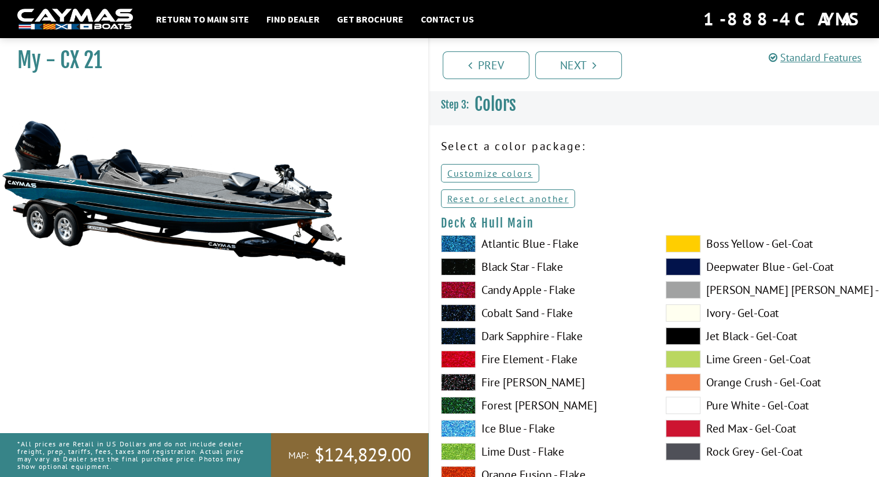
click at [461, 248] on span at bounding box center [458, 243] width 35 height 17
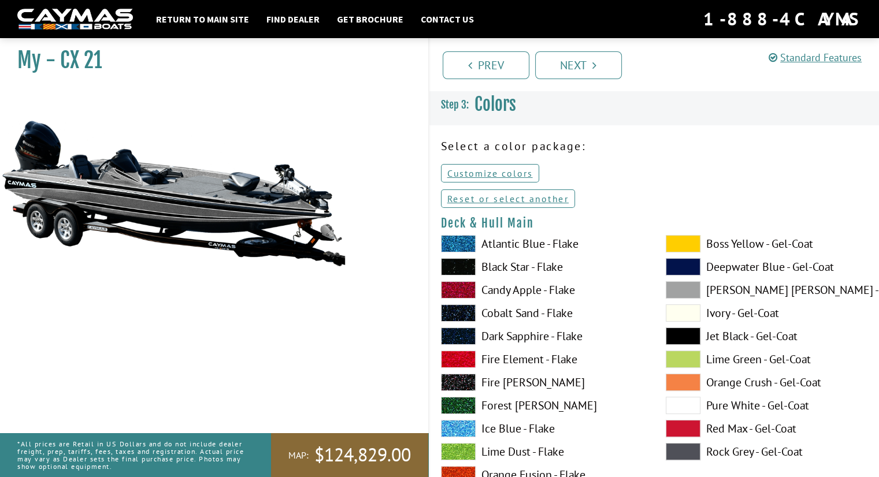
click at [453, 248] on span at bounding box center [458, 243] width 35 height 17
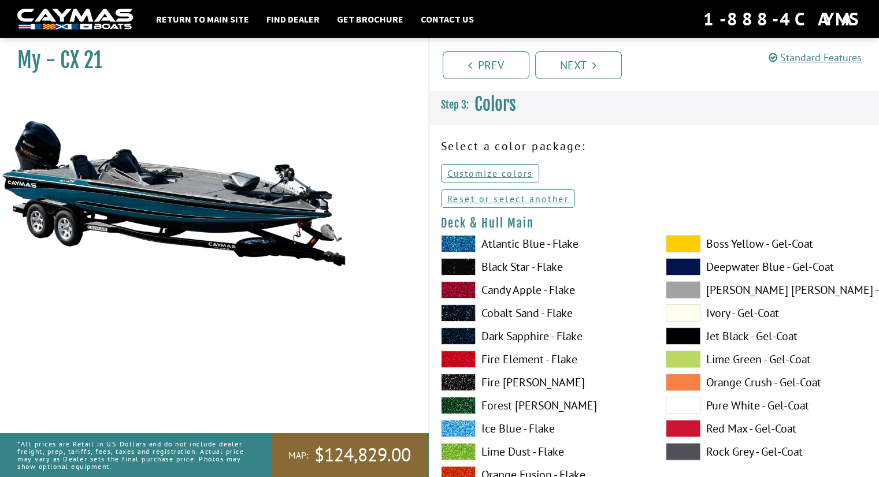
click at [453, 248] on span at bounding box center [458, 243] width 35 height 17
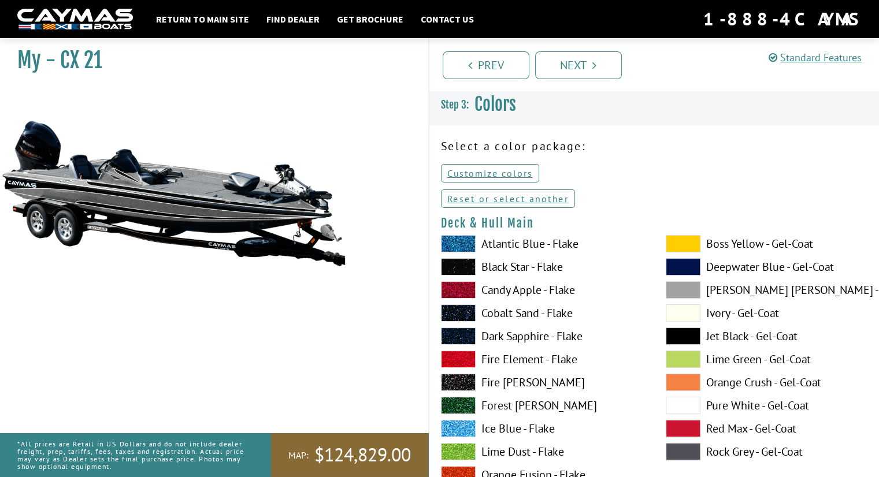
click at [495, 241] on label "Atlantic Blue - Flake" at bounding box center [542, 243] width 202 height 17
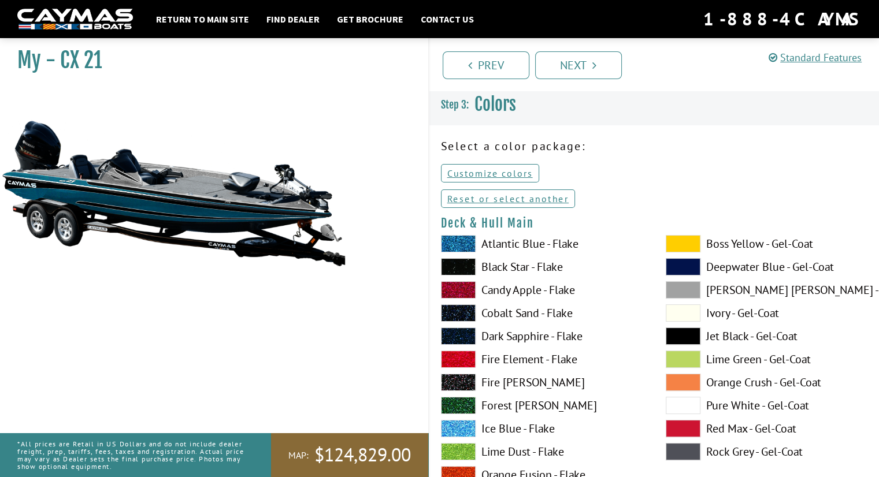
click at [495, 241] on label "Atlantic Blue - Flake" at bounding box center [542, 243] width 202 height 17
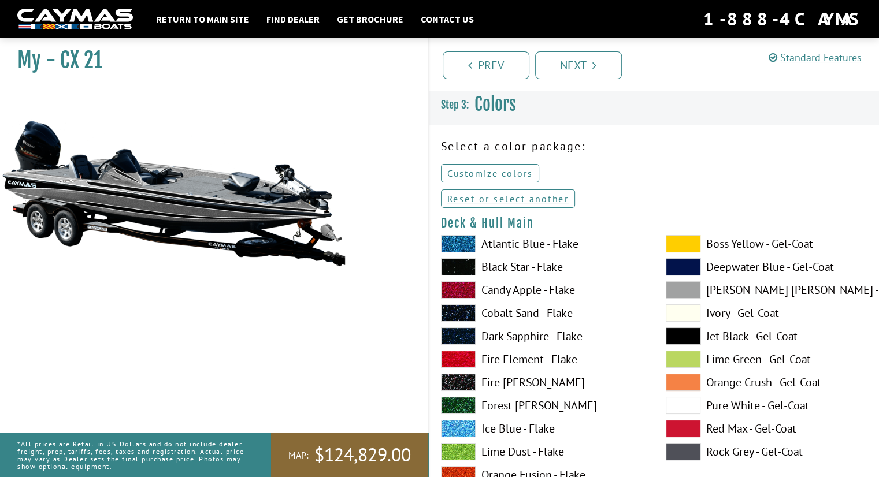
click at [502, 172] on link "Customize colors" at bounding box center [490, 173] width 98 height 18
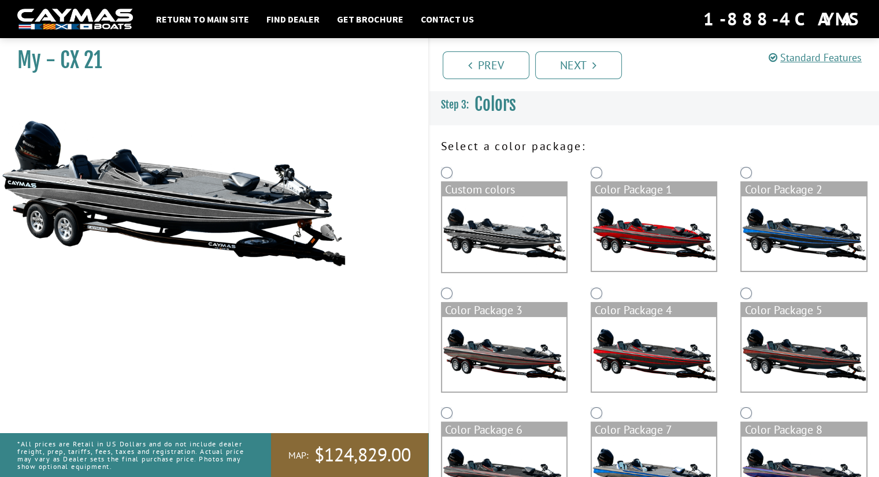
click at [525, 225] on img at bounding box center [504, 234] width 124 height 76
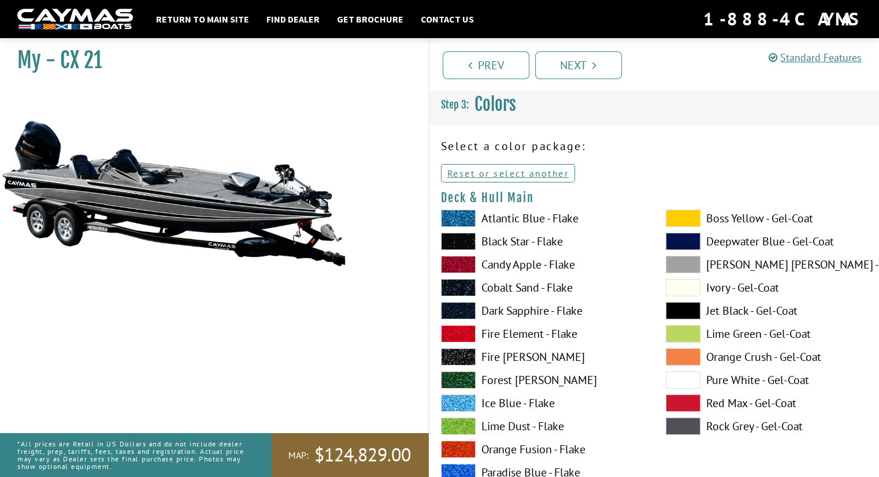
click at [529, 216] on label "Atlantic Blue - Flake" at bounding box center [542, 218] width 202 height 17
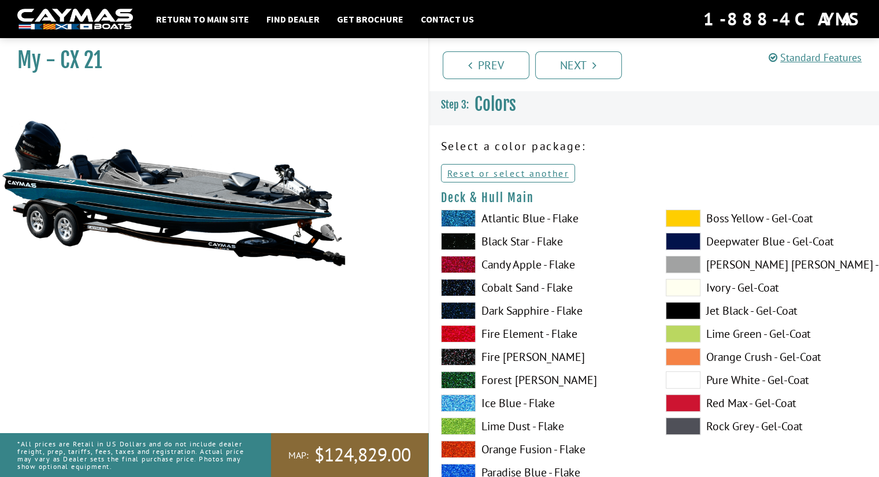
click at [668, 216] on span at bounding box center [683, 218] width 35 height 17
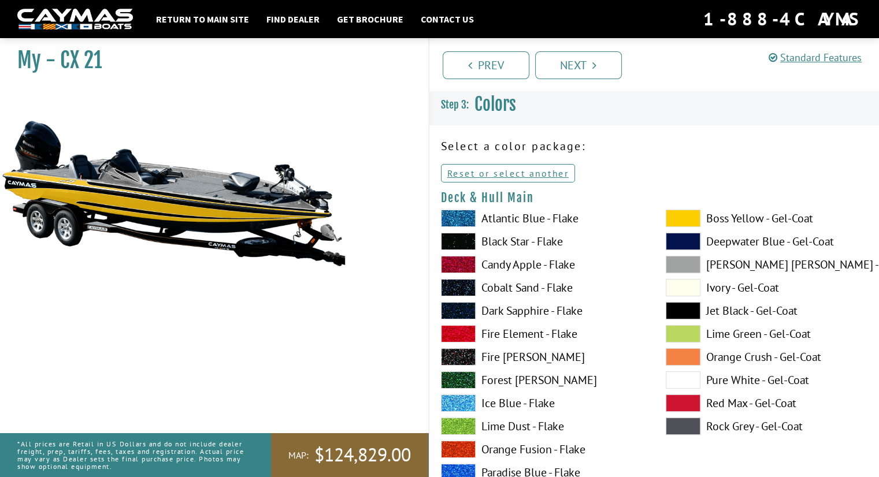
click at [525, 278] on div "Atlantic Blue - Flake Black Star - Flake Candy Apple - Flake Cobalt Sand - Flak…" at bounding box center [541, 429] width 225 height 439
click at [486, 70] on link "Prev" at bounding box center [486, 65] width 87 height 28
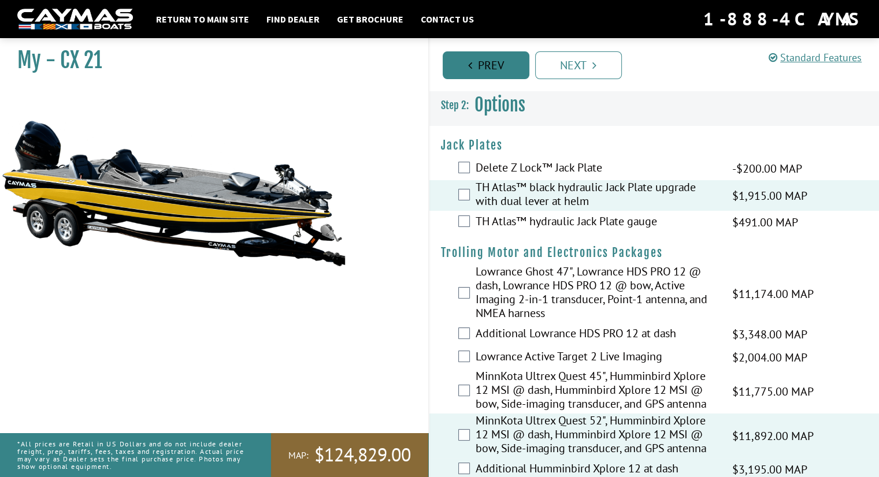
click at [486, 70] on link "Prev" at bounding box center [486, 65] width 87 height 28
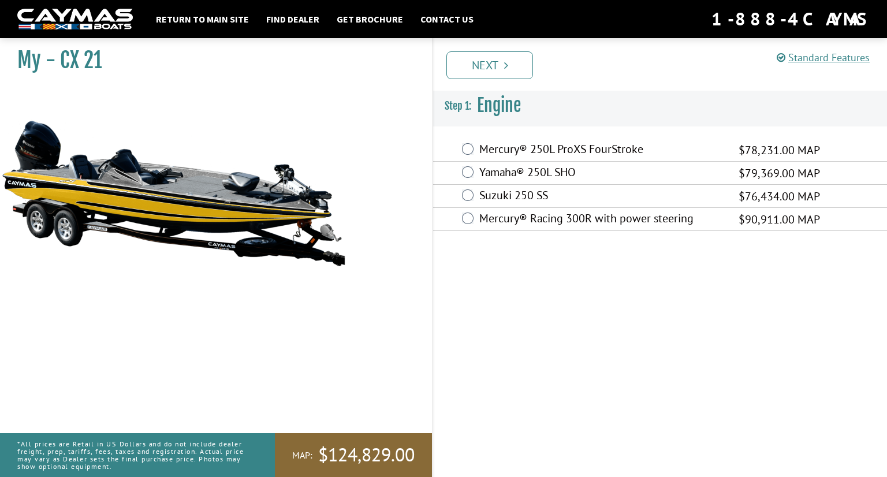
click at [486, 70] on link "Next" at bounding box center [490, 65] width 87 height 28
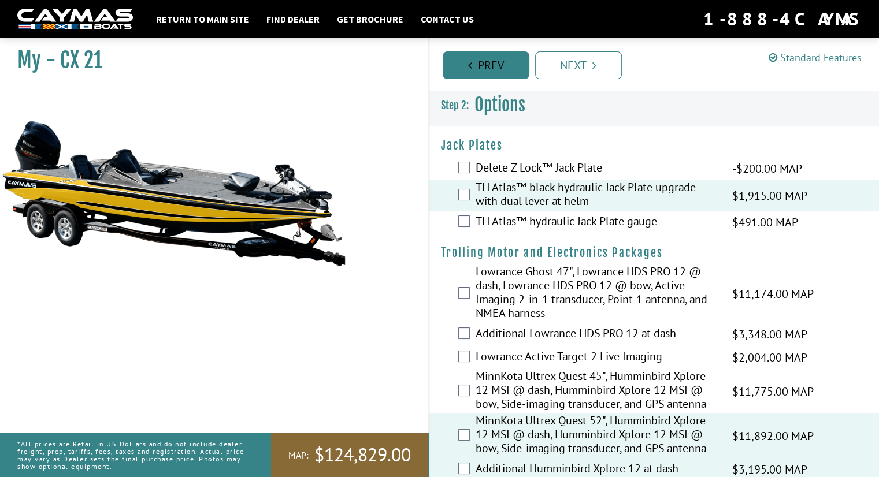
click at [486, 70] on link "Prev" at bounding box center [486, 65] width 87 height 28
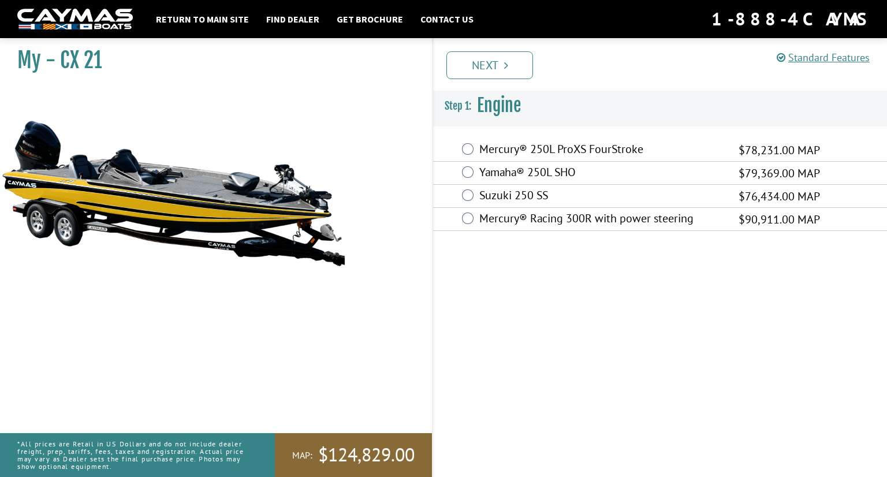
click at [564, 198] on label "Suzuki 250 SS" at bounding box center [602, 196] width 245 height 17
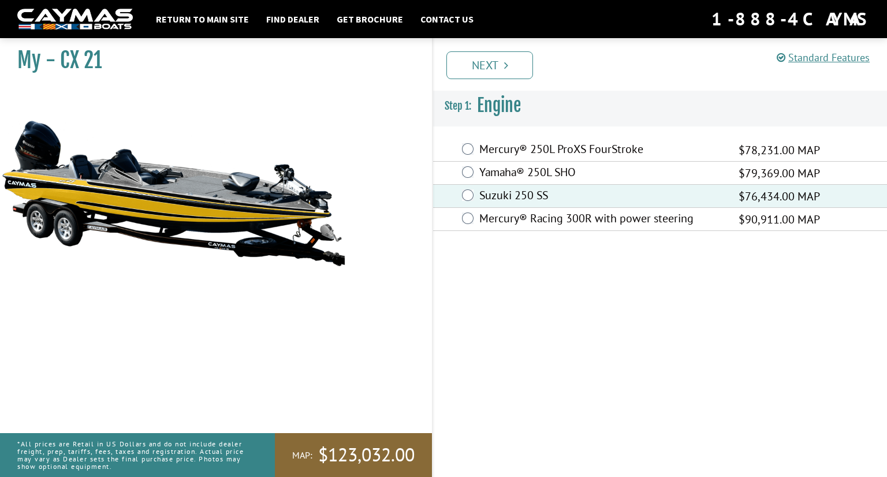
click at [584, 148] on label "Mercury® 250L ProXS FourStroke" at bounding box center [602, 150] width 245 height 17
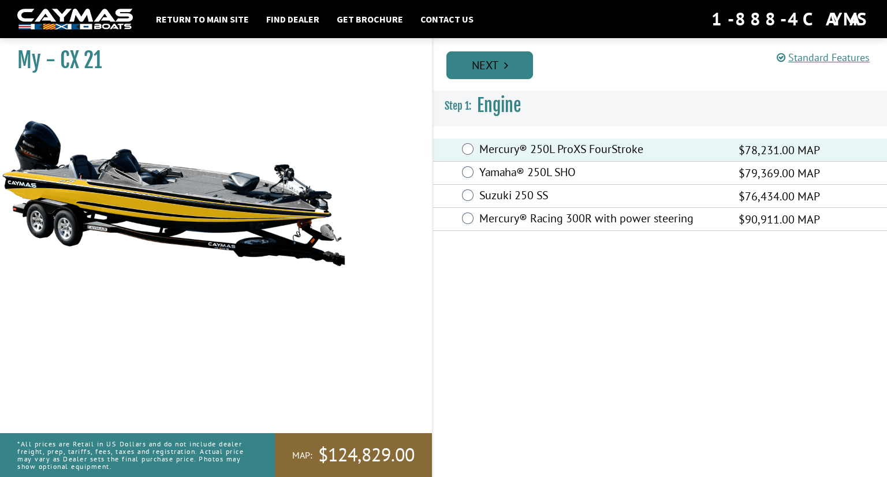
click at [514, 75] on link "Next" at bounding box center [490, 65] width 87 height 28
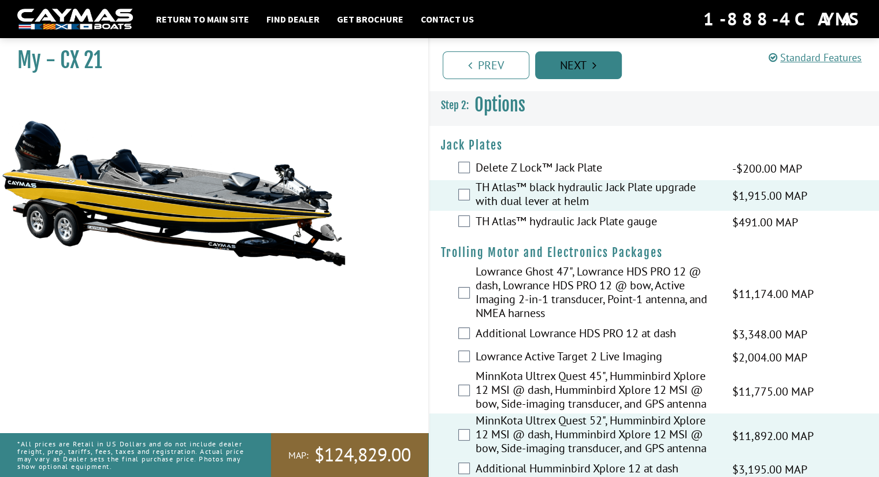
click at [583, 64] on link "Next" at bounding box center [578, 65] width 87 height 28
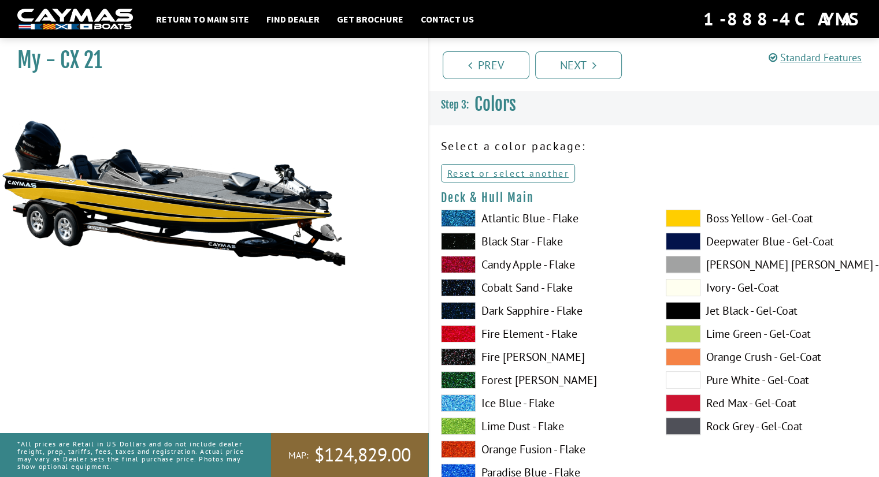
click at [460, 218] on span at bounding box center [458, 218] width 35 height 17
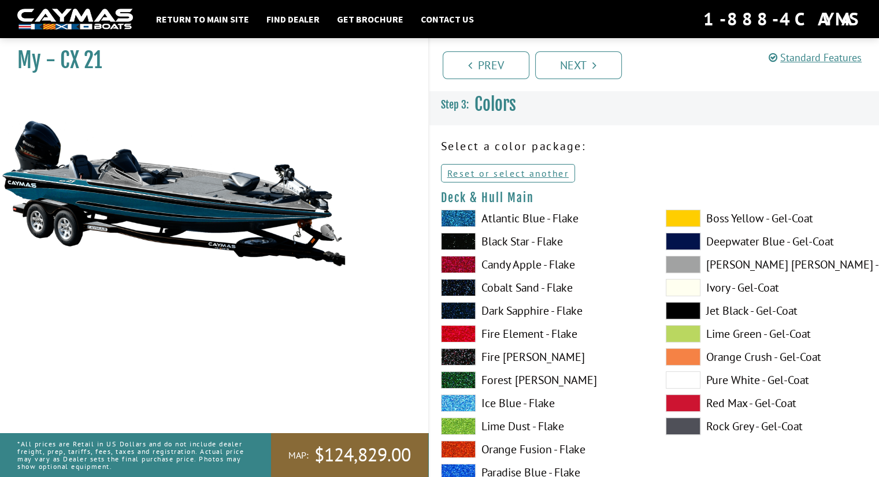
click at [685, 400] on span at bounding box center [683, 403] width 35 height 17
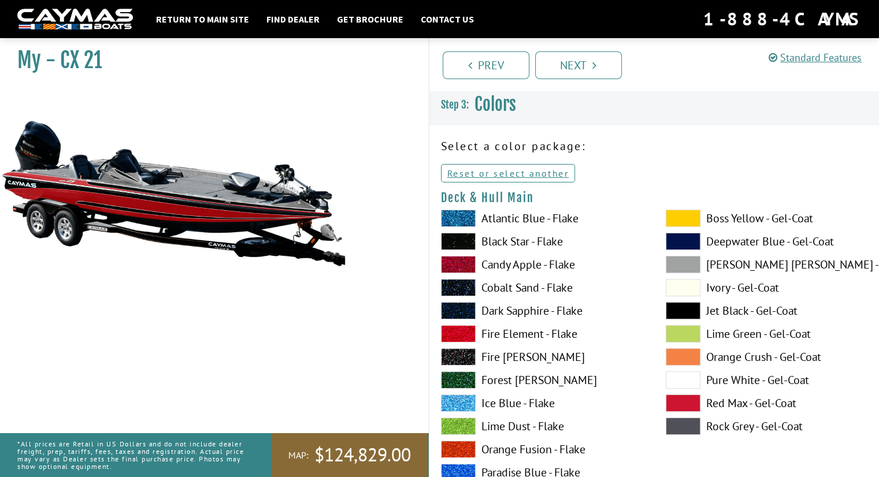
click at [462, 213] on span at bounding box center [458, 218] width 35 height 17
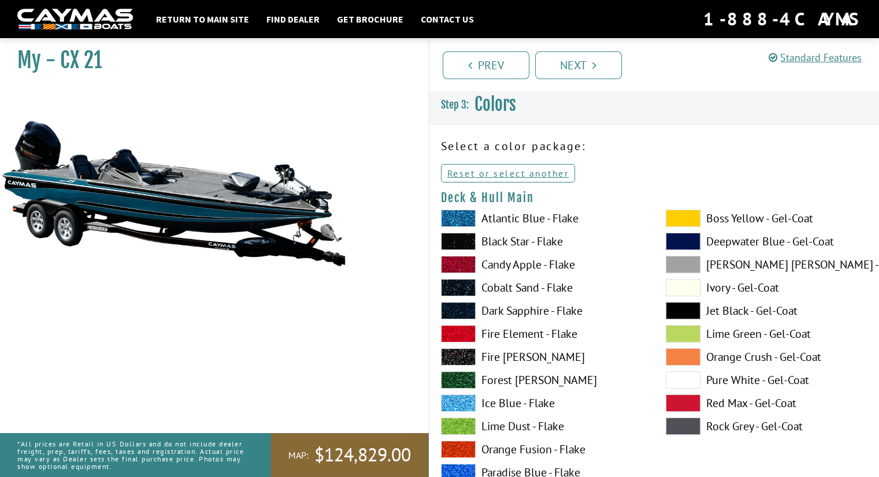
click at [449, 405] on span at bounding box center [458, 403] width 35 height 17
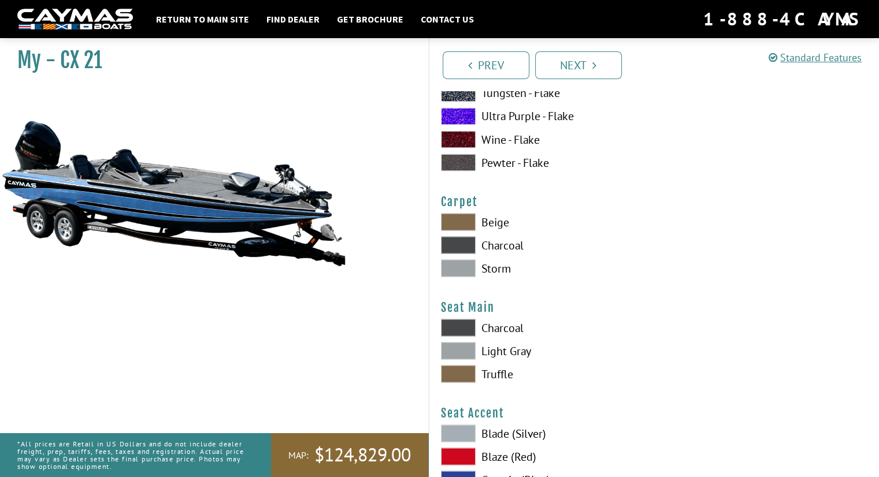
scroll to position [6445, 0]
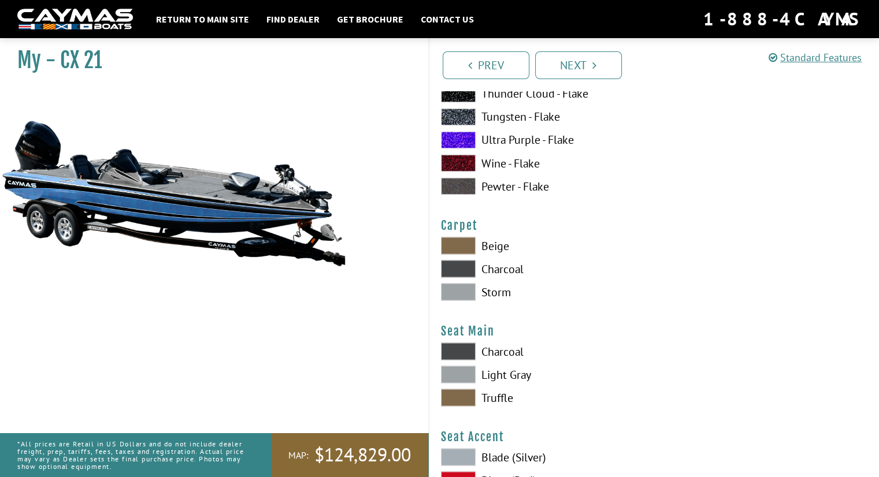
click at [459, 239] on span at bounding box center [458, 245] width 35 height 17
drag, startPoint x: 459, startPoint y: 239, endPoint x: 455, endPoint y: 230, distance: 10.1
click at [455, 230] on div "Carpet Please select color. Beige [GEOGRAPHIC_DATA] Storm" at bounding box center [654, 262] width 427 height 88
click at [462, 245] on span at bounding box center [458, 245] width 35 height 17
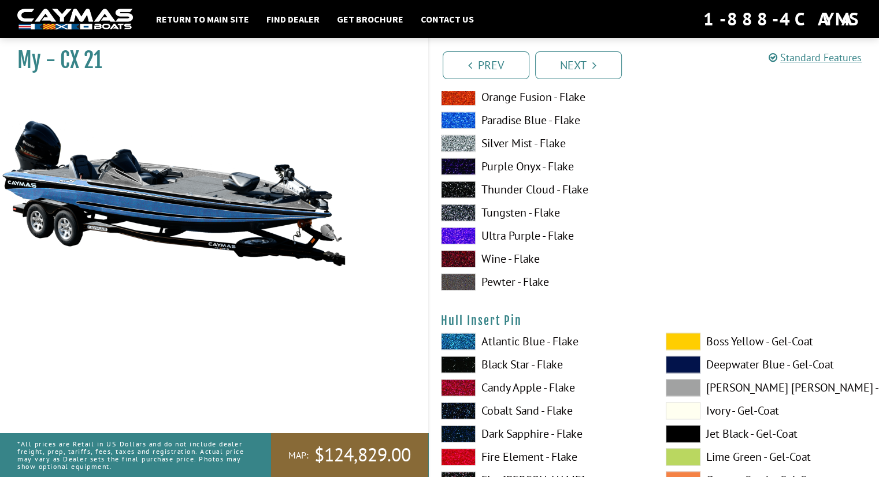
scroll to position [5871, 0]
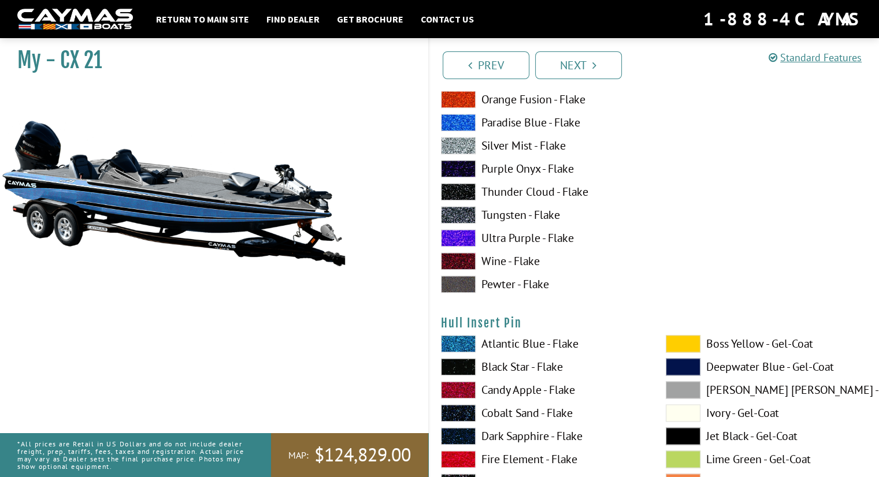
click at [460, 233] on span at bounding box center [458, 237] width 35 height 17
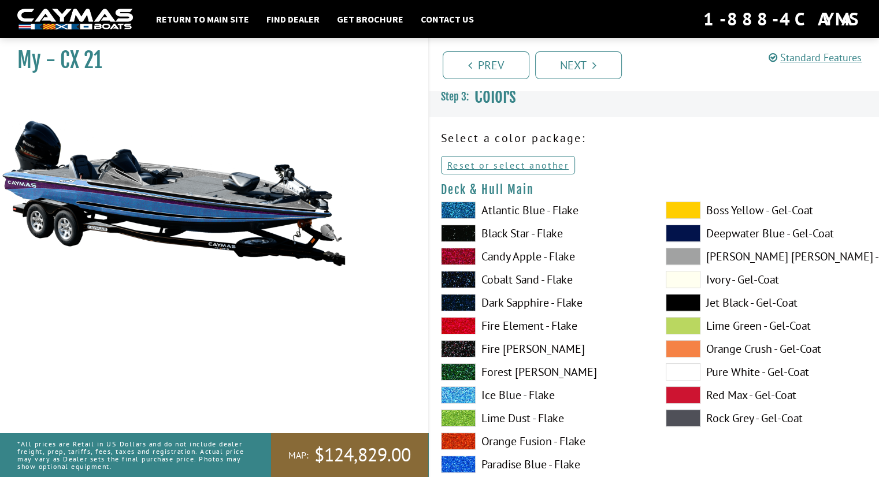
scroll to position [0, 0]
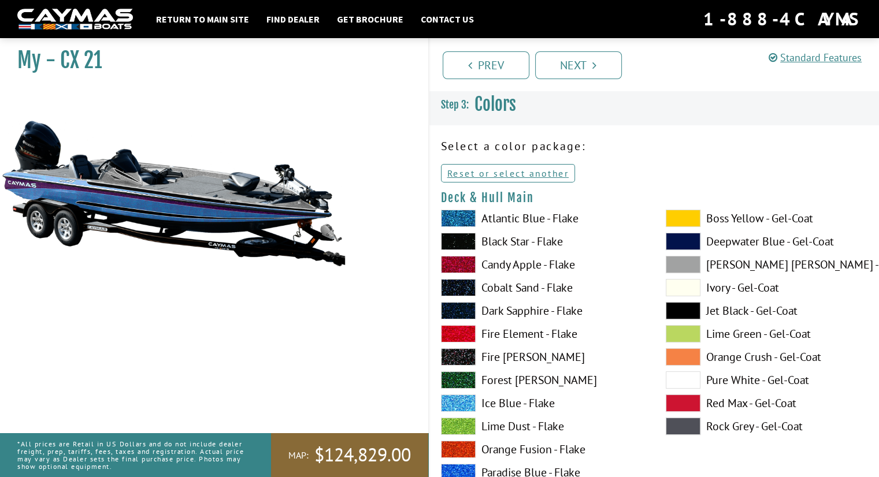
click at [451, 218] on span at bounding box center [458, 218] width 35 height 17
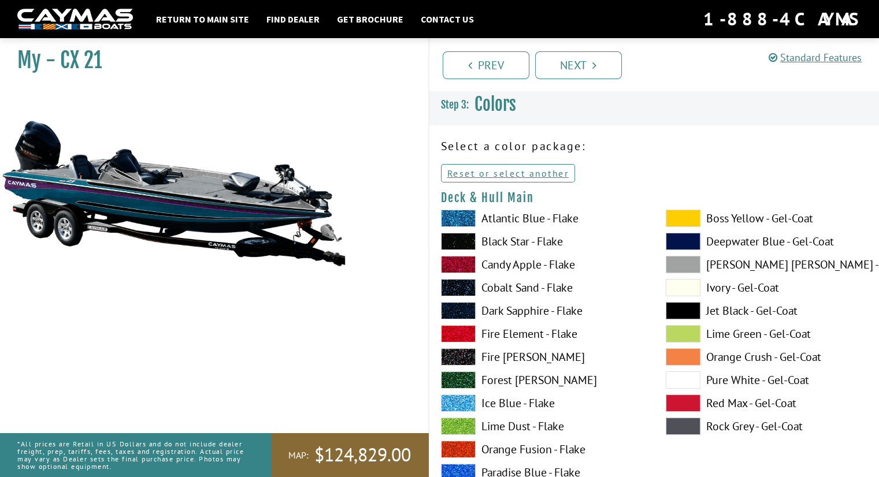
click at [451, 218] on span at bounding box center [458, 218] width 35 height 17
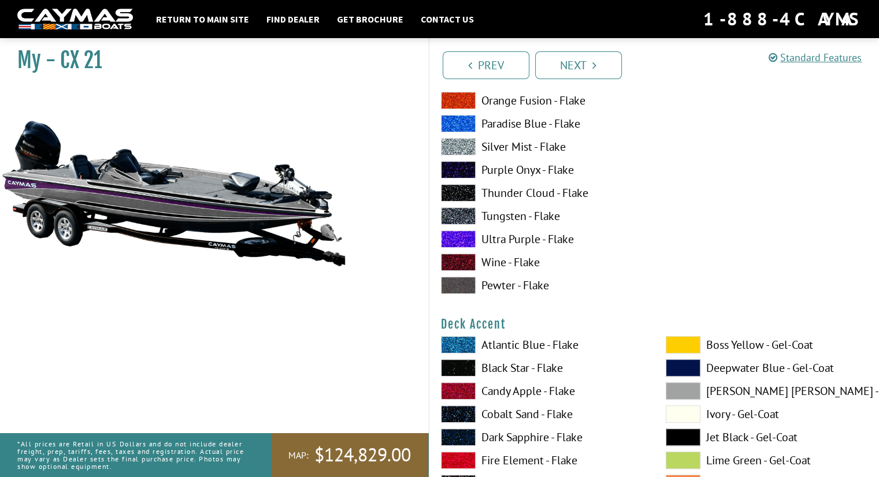
scroll to position [350, 0]
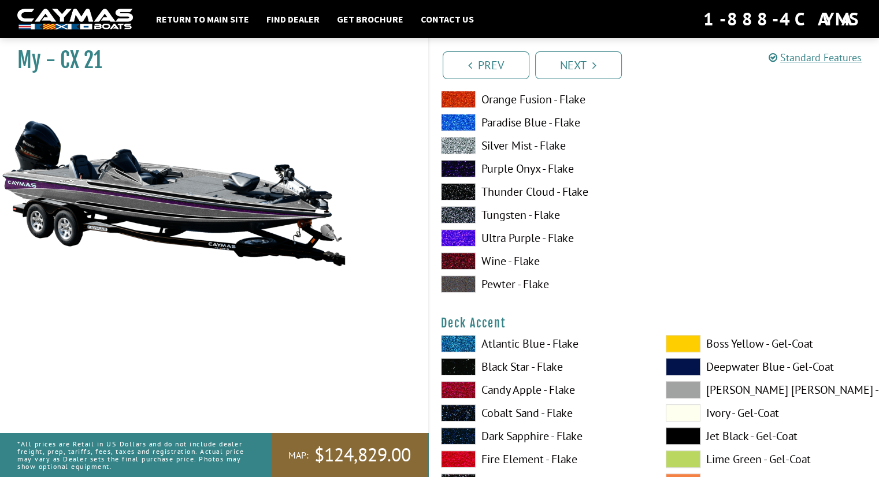
click at [690, 369] on span at bounding box center [683, 366] width 35 height 17
click at [465, 101] on span at bounding box center [458, 99] width 35 height 17
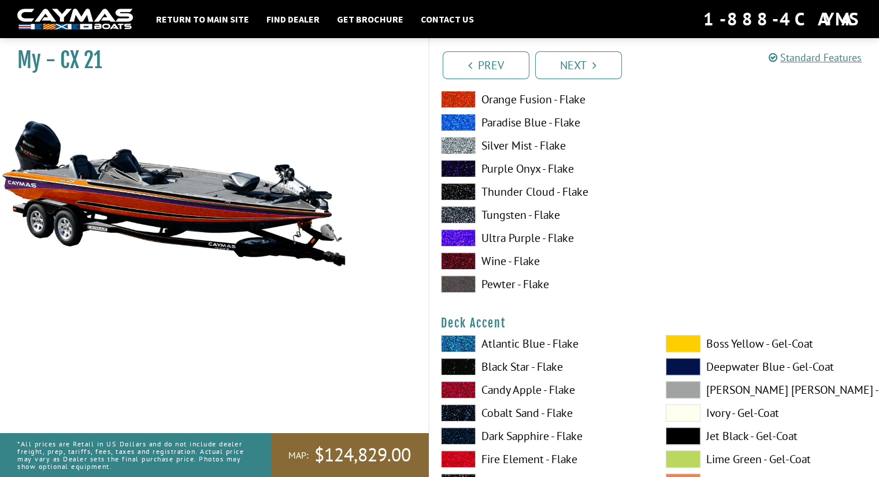
click at [465, 101] on span at bounding box center [458, 99] width 35 height 17
